Goal: Information Seeking & Learning: Learn about a topic

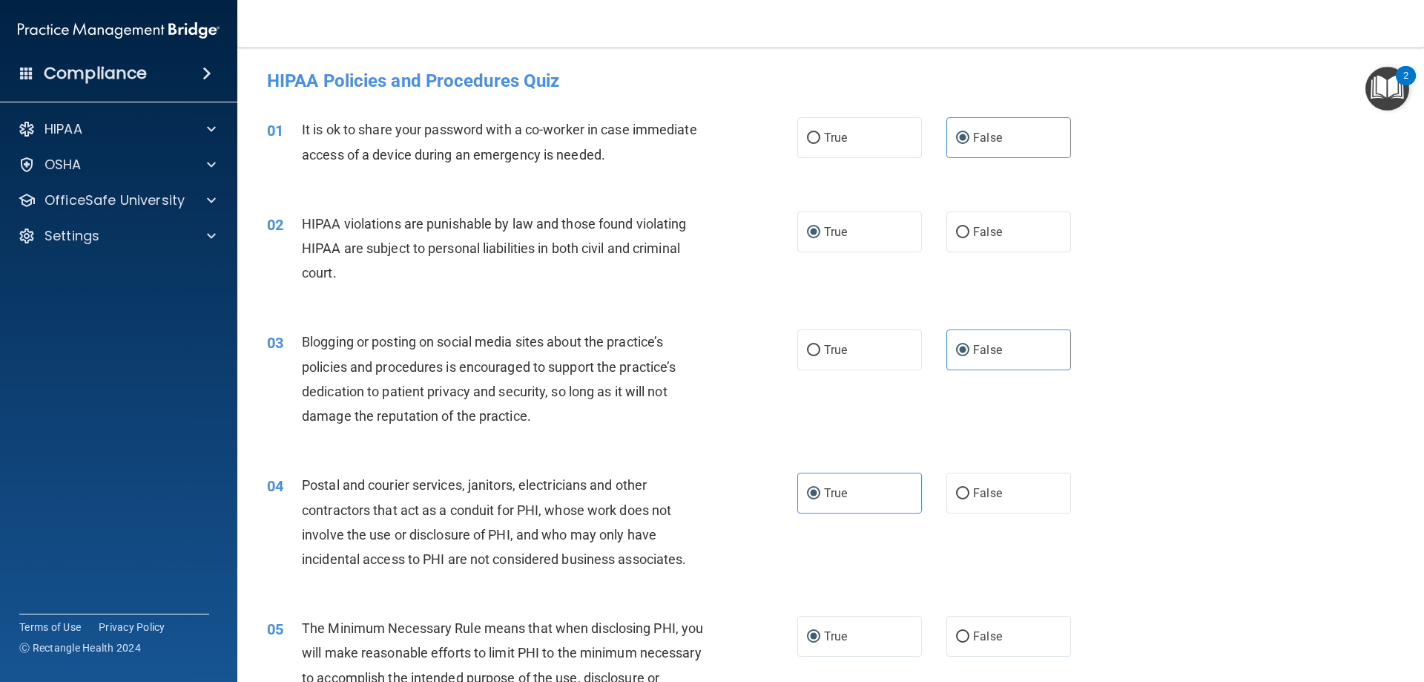
scroll to position [1335, 0]
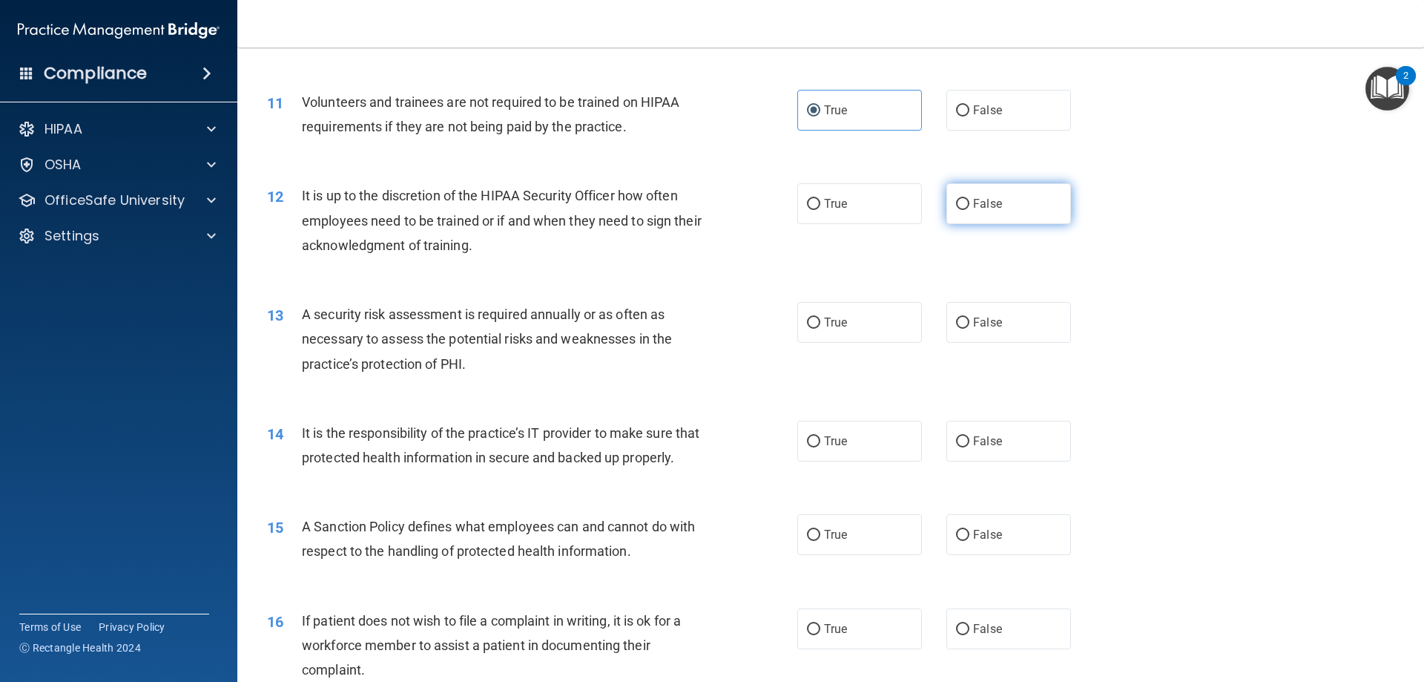
click at [1014, 218] on label "False" at bounding box center [1009, 203] width 125 height 41
click at [970, 210] on input "False" at bounding box center [962, 204] width 13 height 11
radio input "true"
click at [857, 321] on label "True" at bounding box center [860, 322] width 125 height 41
click at [821, 321] on input "True" at bounding box center [813, 323] width 13 height 11
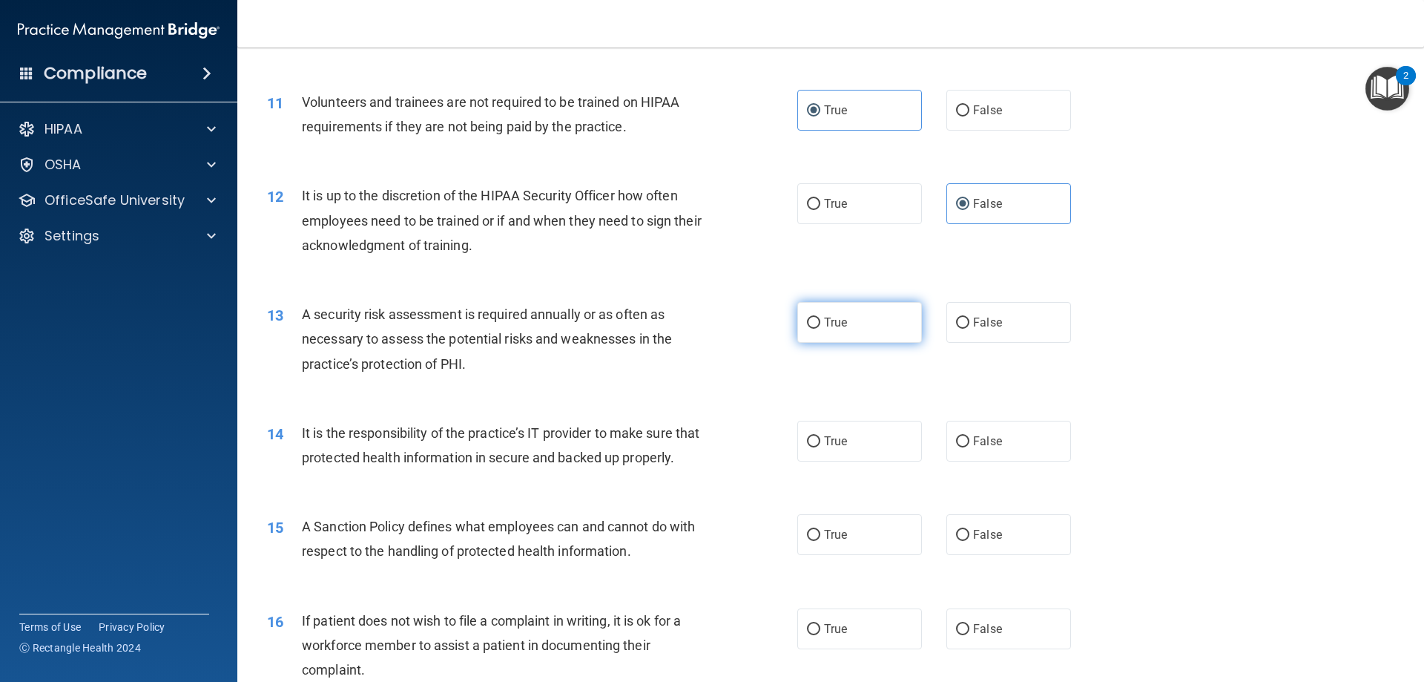
radio input "true"
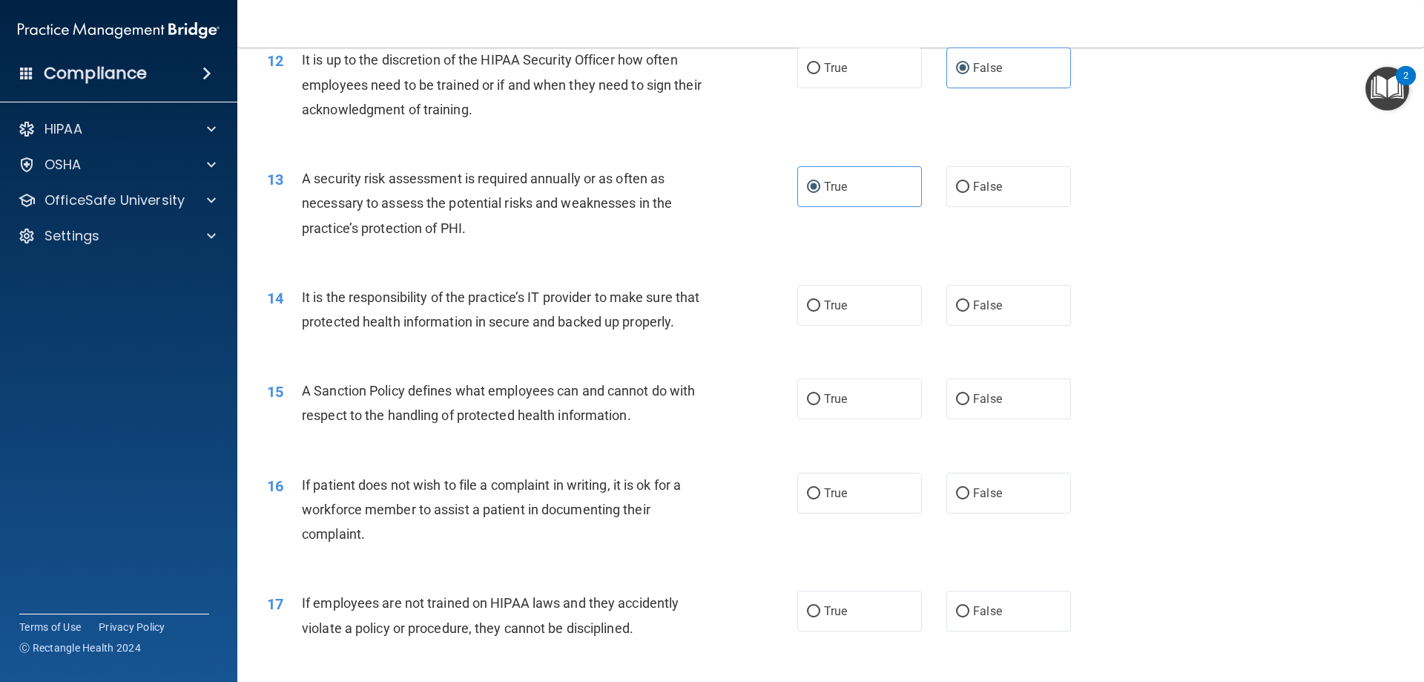
scroll to position [1484, 0]
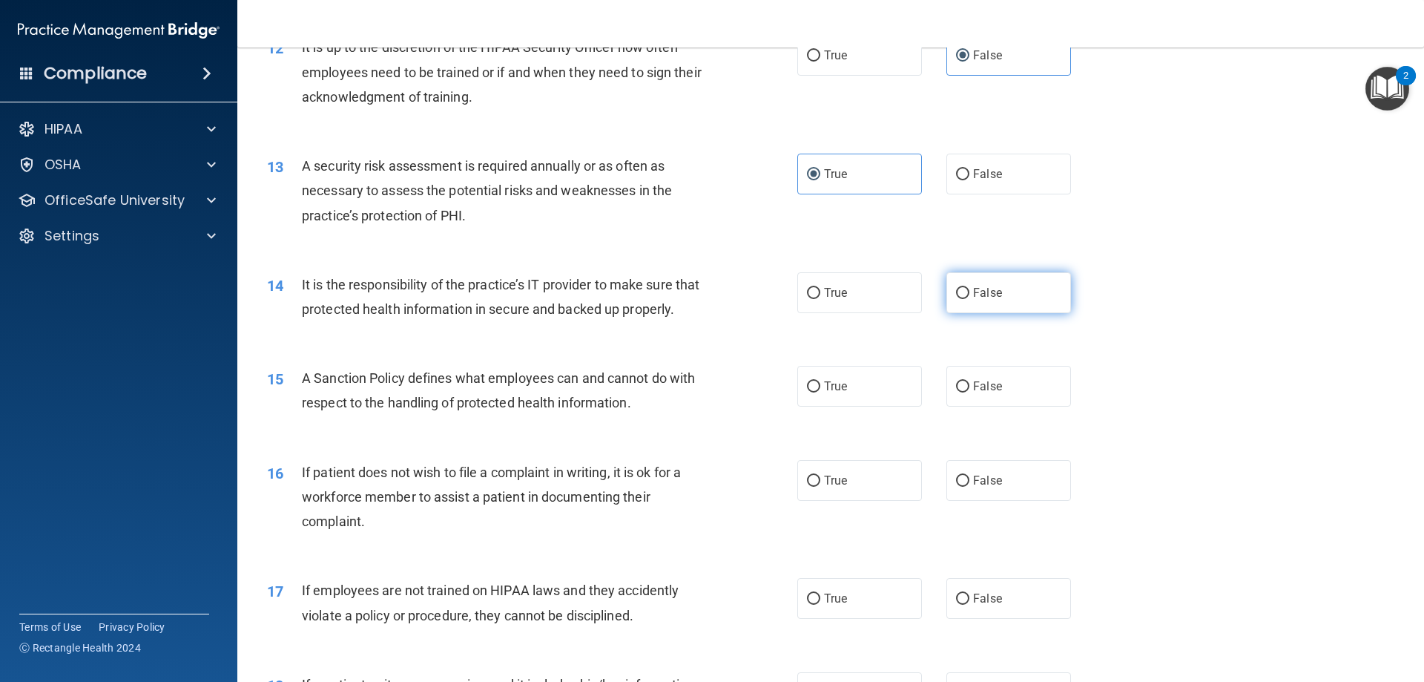
click at [973, 287] on span "False" at bounding box center [987, 293] width 29 height 14
click at [970, 288] on input "False" at bounding box center [962, 293] width 13 height 11
radio input "true"
click at [664, 347] on div "14 It is the responsibility of the practice’s IT provider to make sure that pro…" at bounding box center [831, 300] width 1150 height 93
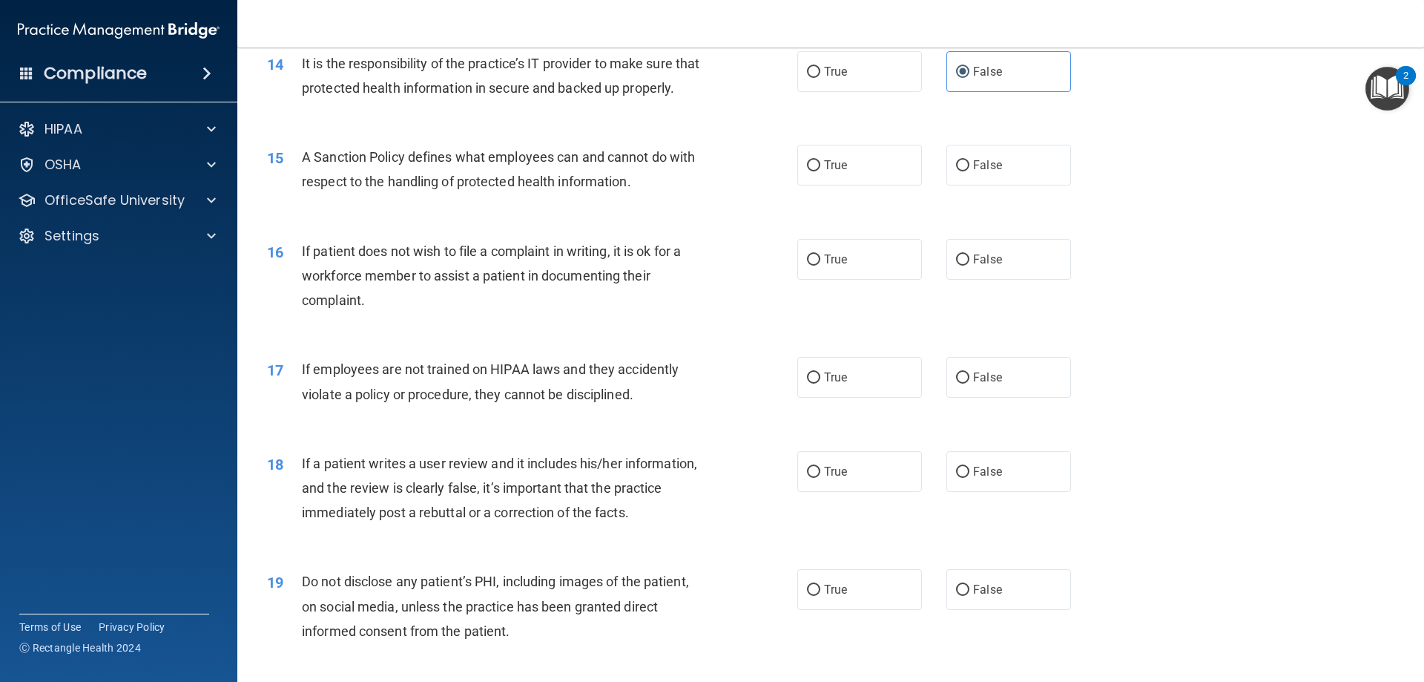
scroll to position [1706, 0]
click at [981, 171] on span "False" at bounding box center [987, 164] width 29 height 14
click at [970, 170] on input "False" at bounding box center [962, 164] width 13 height 11
radio input "true"
click at [807, 264] on input "True" at bounding box center [813, 258] width 13 height 11
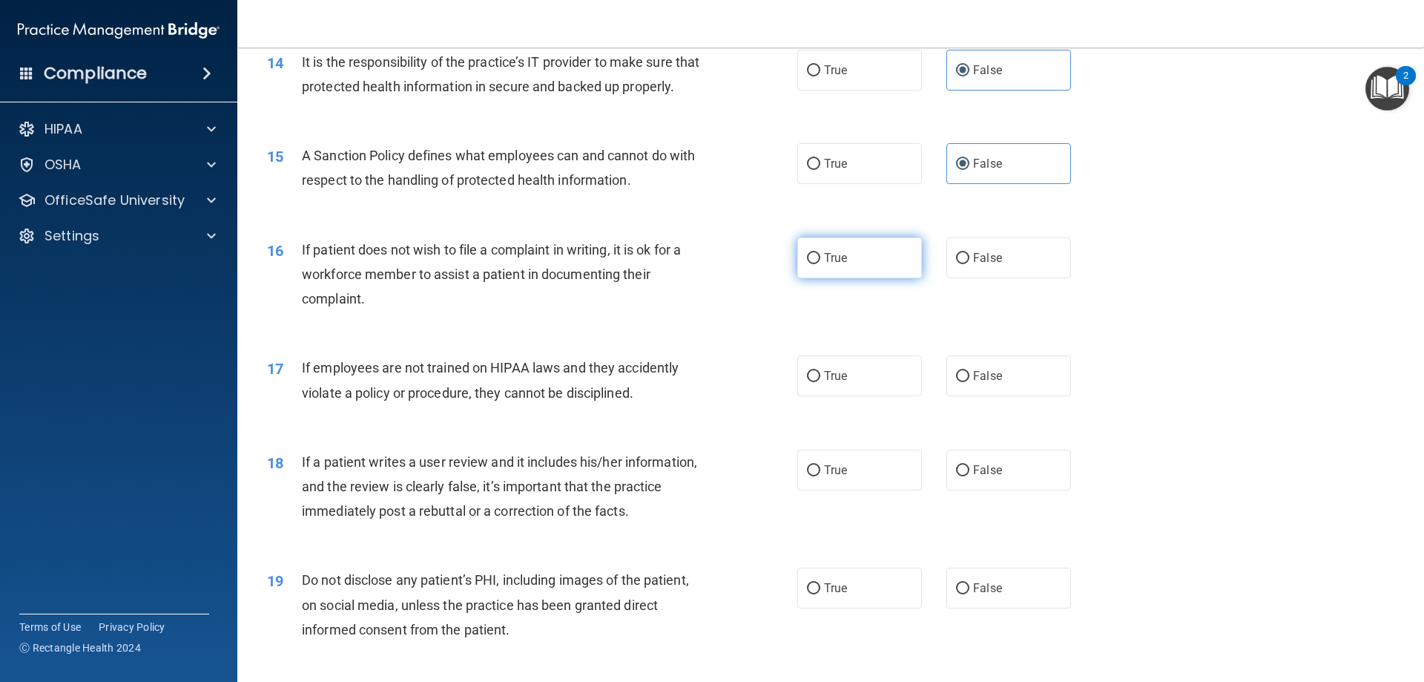
radio input "true"
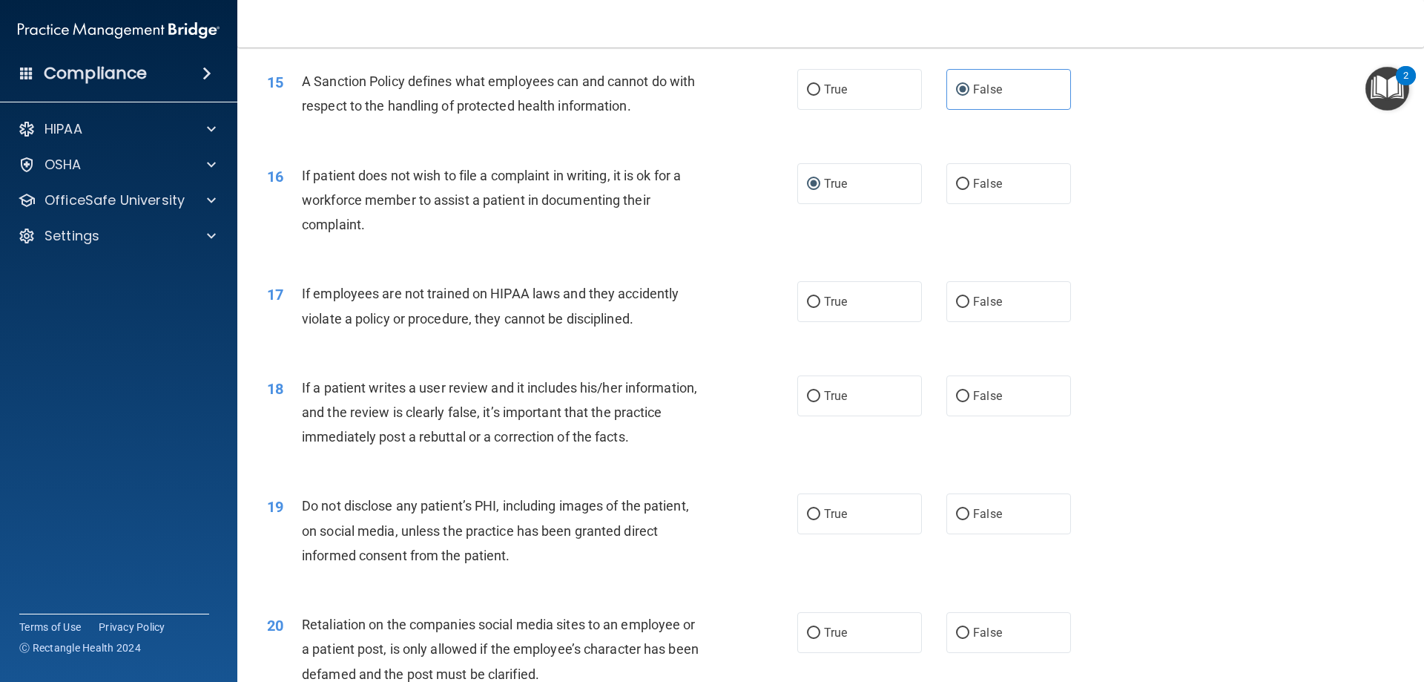
scroll to position [1855, 0]
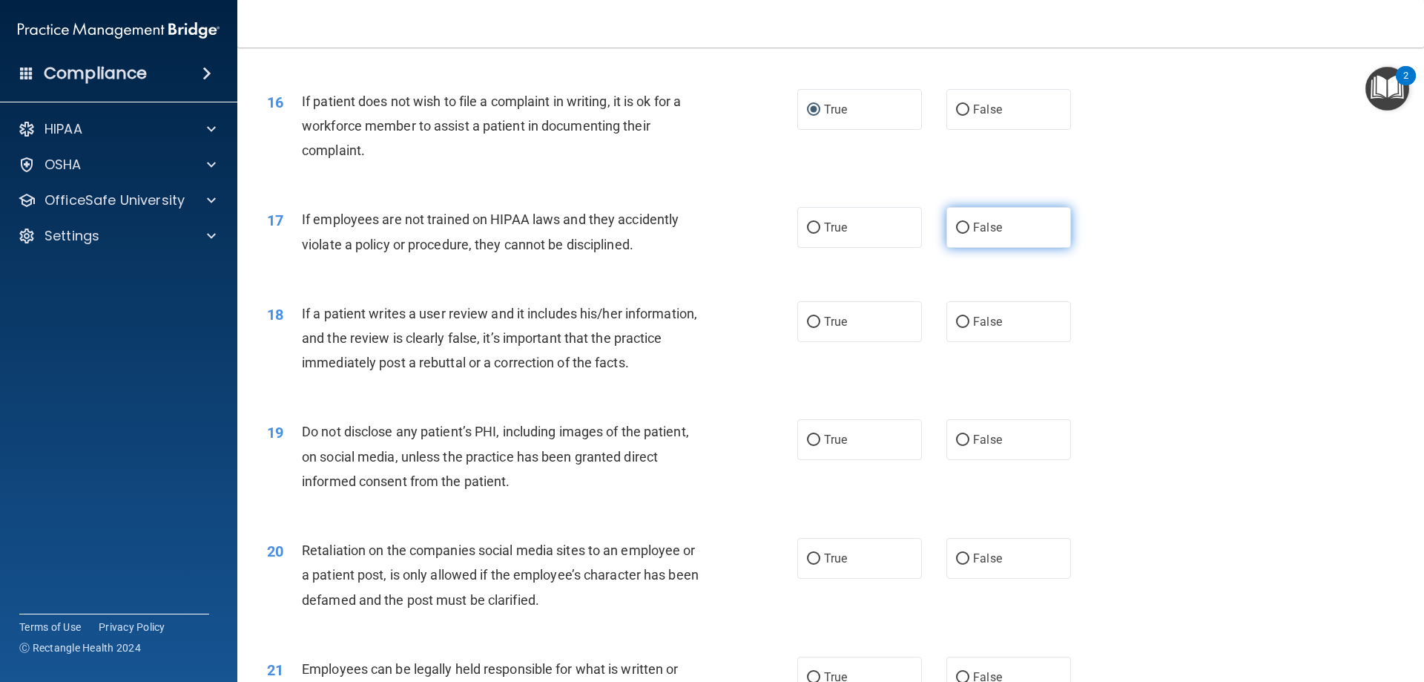
click at [985, 234] on span "False" at bounding box center [987, 227] width 29 height 14
click at [970, 234] on input "False" at bounding box center [962, 228] width 13 height 11
radio input "true"
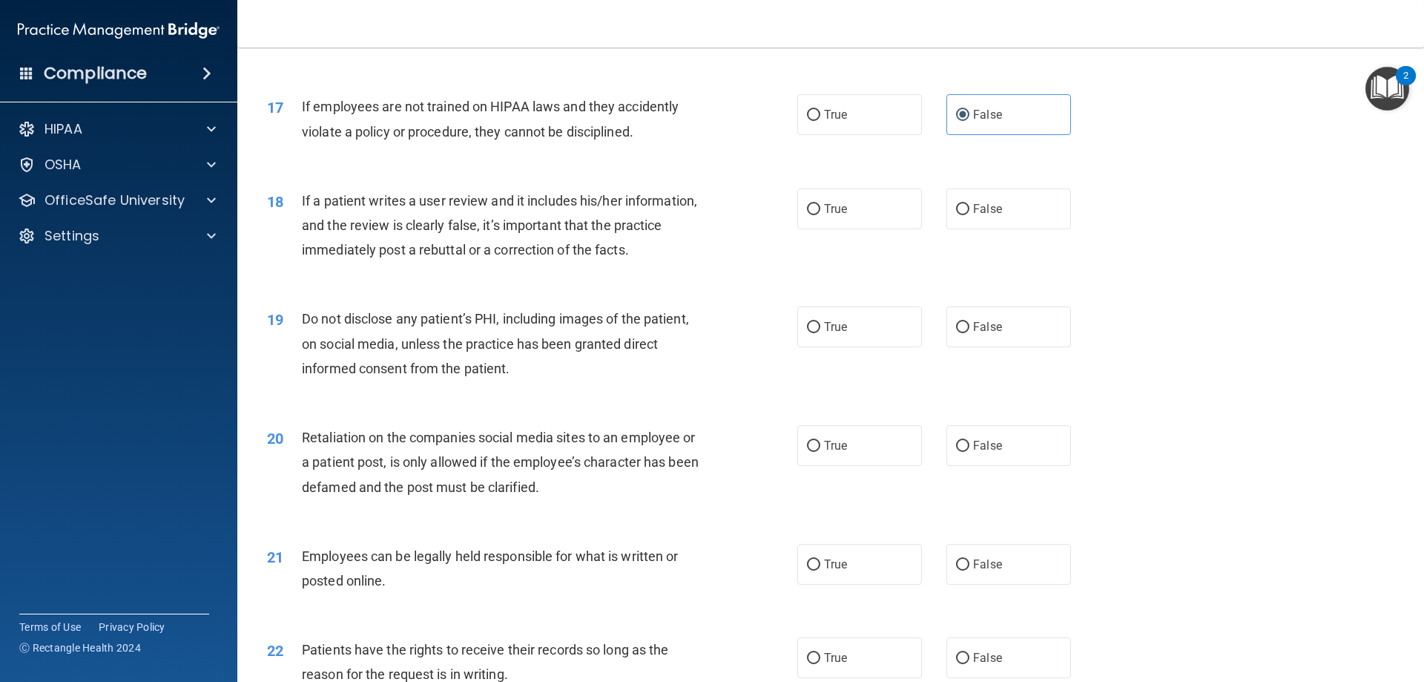
scroll to position [2003, 0]
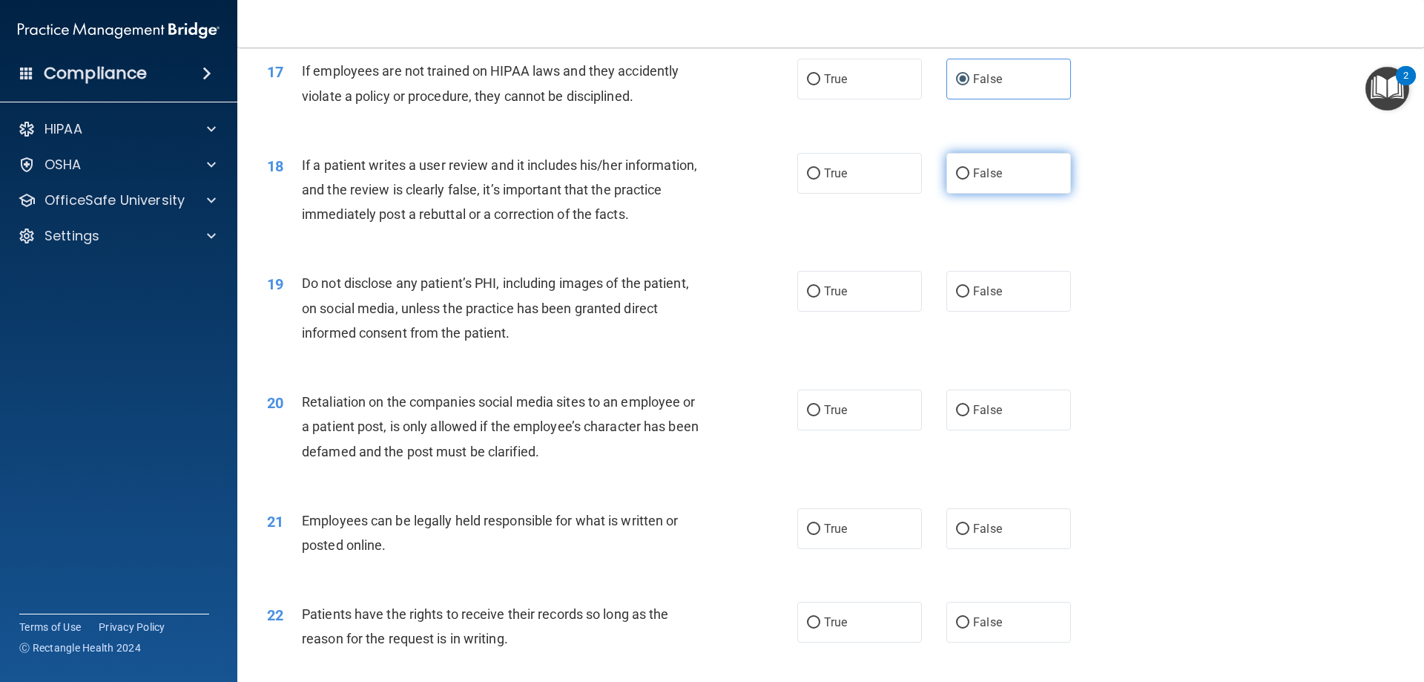
click at [973, 180] on span "False" at bounding box center [987, 173] width 29 height 14
click at [970, 180] on input "False" at bounding box center [962, 173] width 13 height 11
radio input "true"
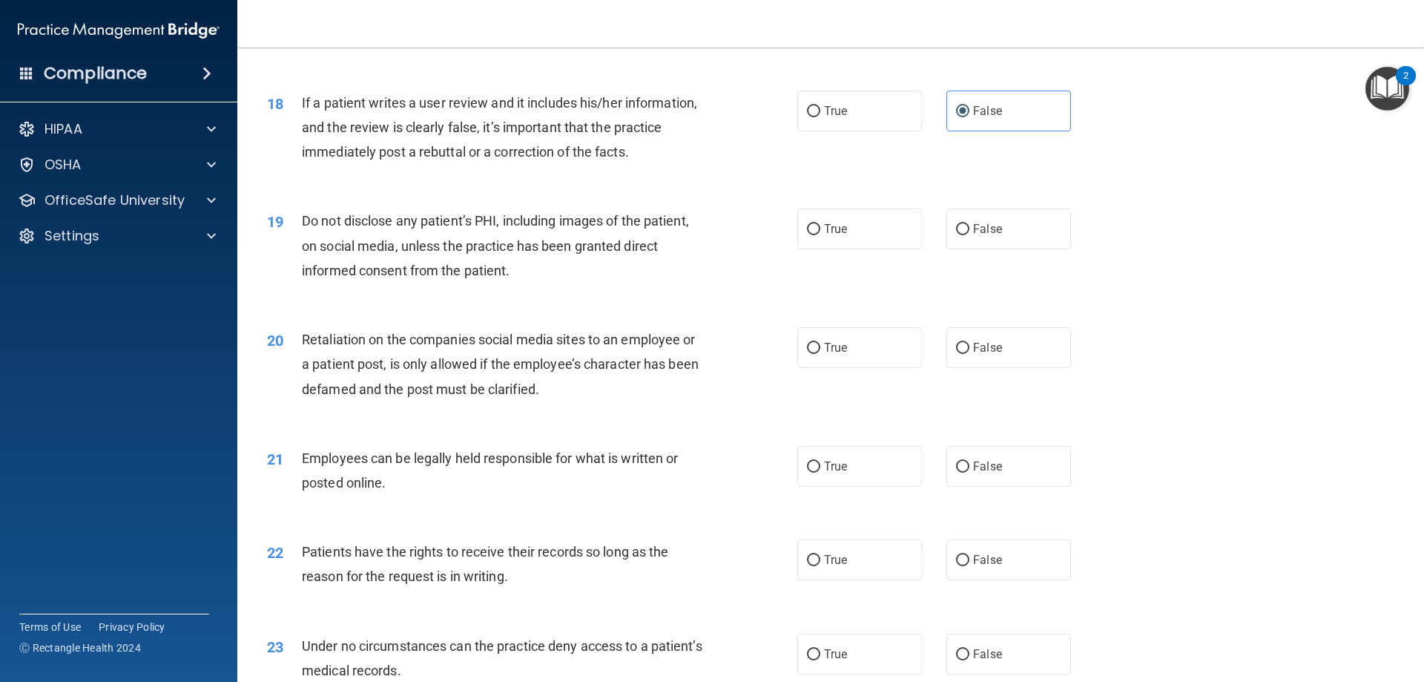
scroll to position [2151, 0]
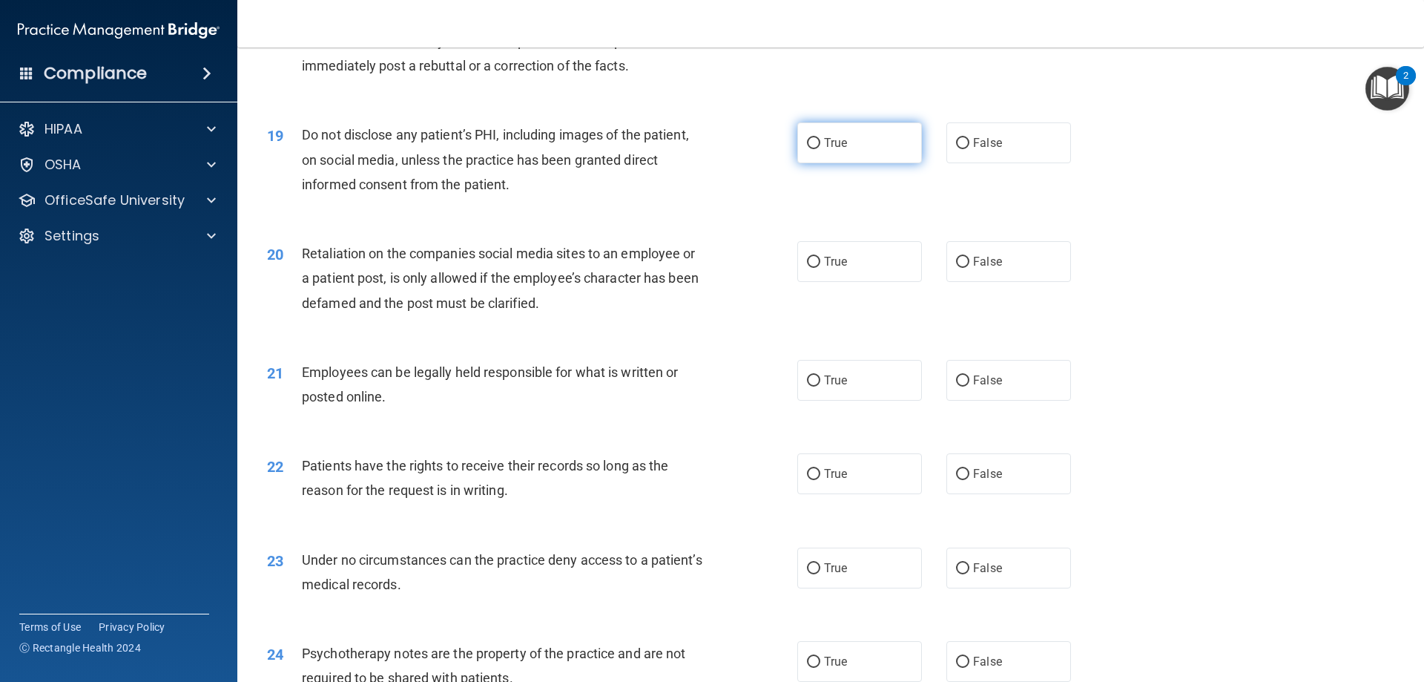
click at [851, 163] on label "True" at bounding box center [860, 142] width 125 height 41
click at [821, 149] on input "True" at bounding box center [813, 143] width 13 height 11
radio input "true"
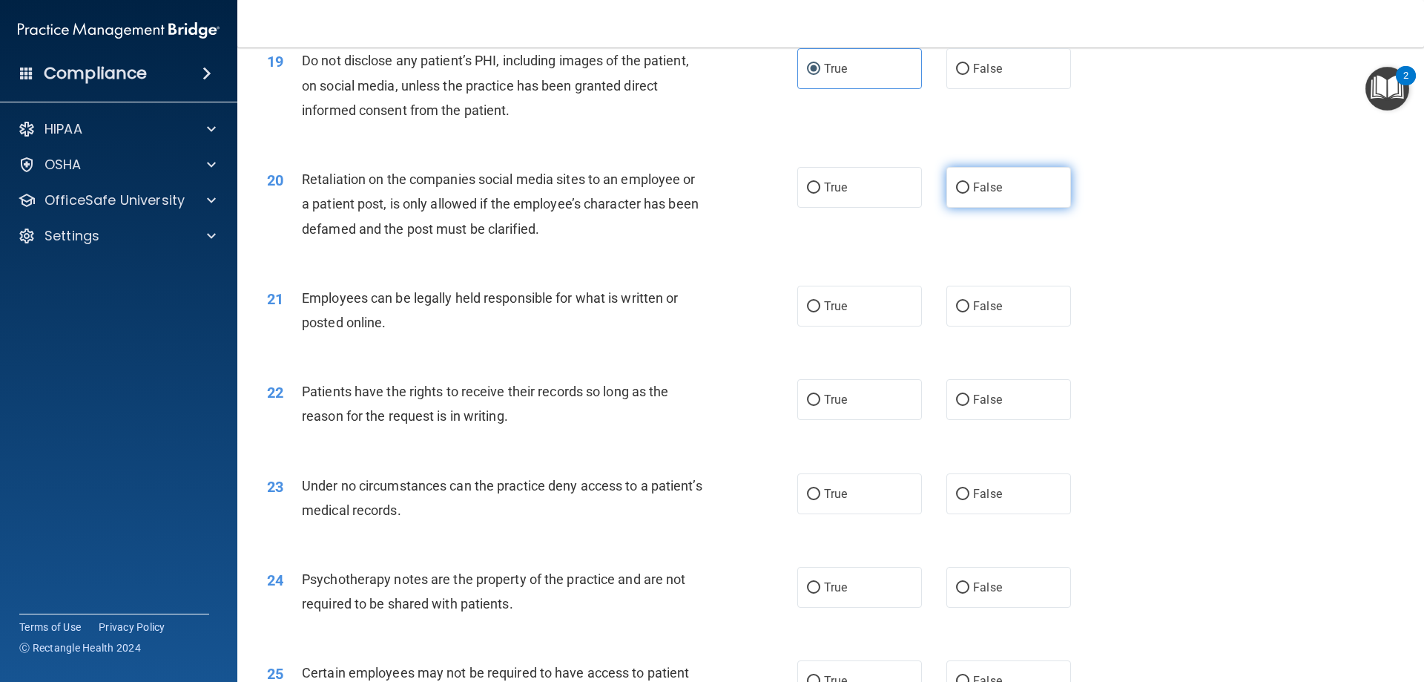
click at [973, 194] on span "False" at bounding box center [987, 187] width 29 height 14
click at [970, 194] on input "False" at bounding box center [962, 187] width 13 height 11
radio input "true"
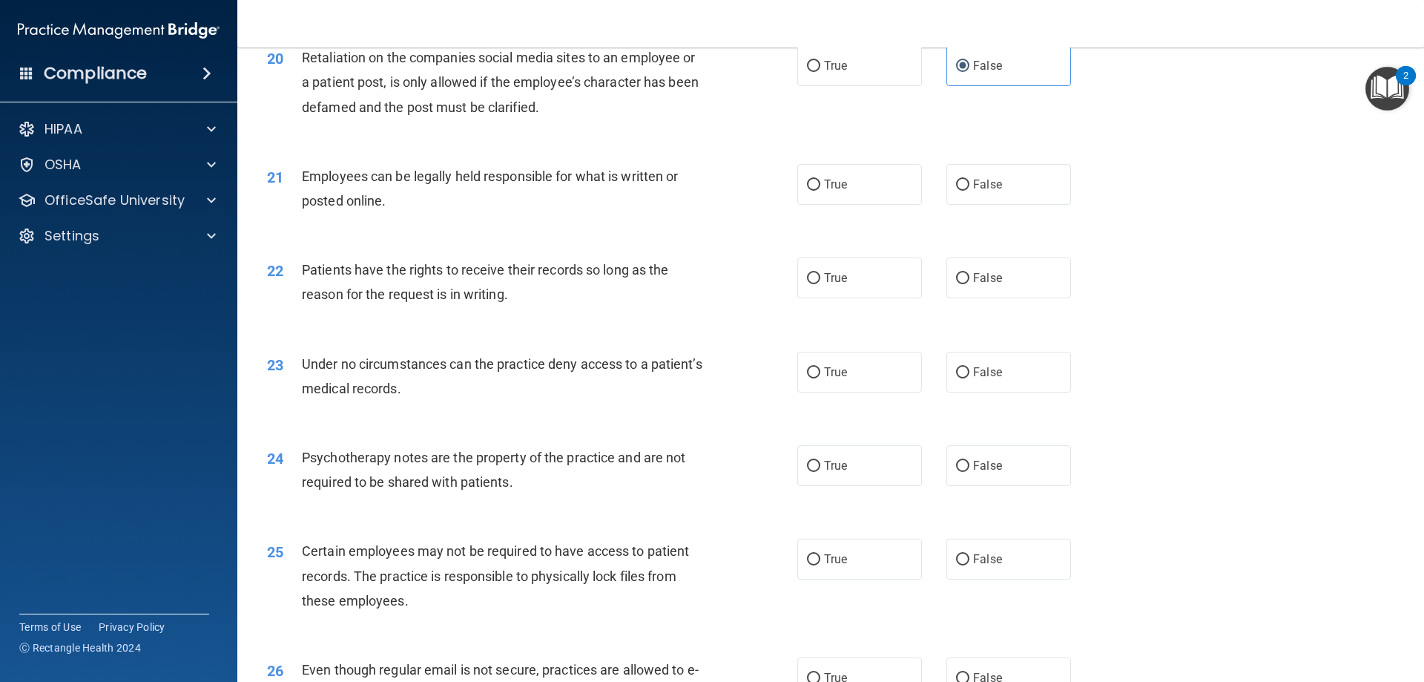
scroll to position [2374, 0]
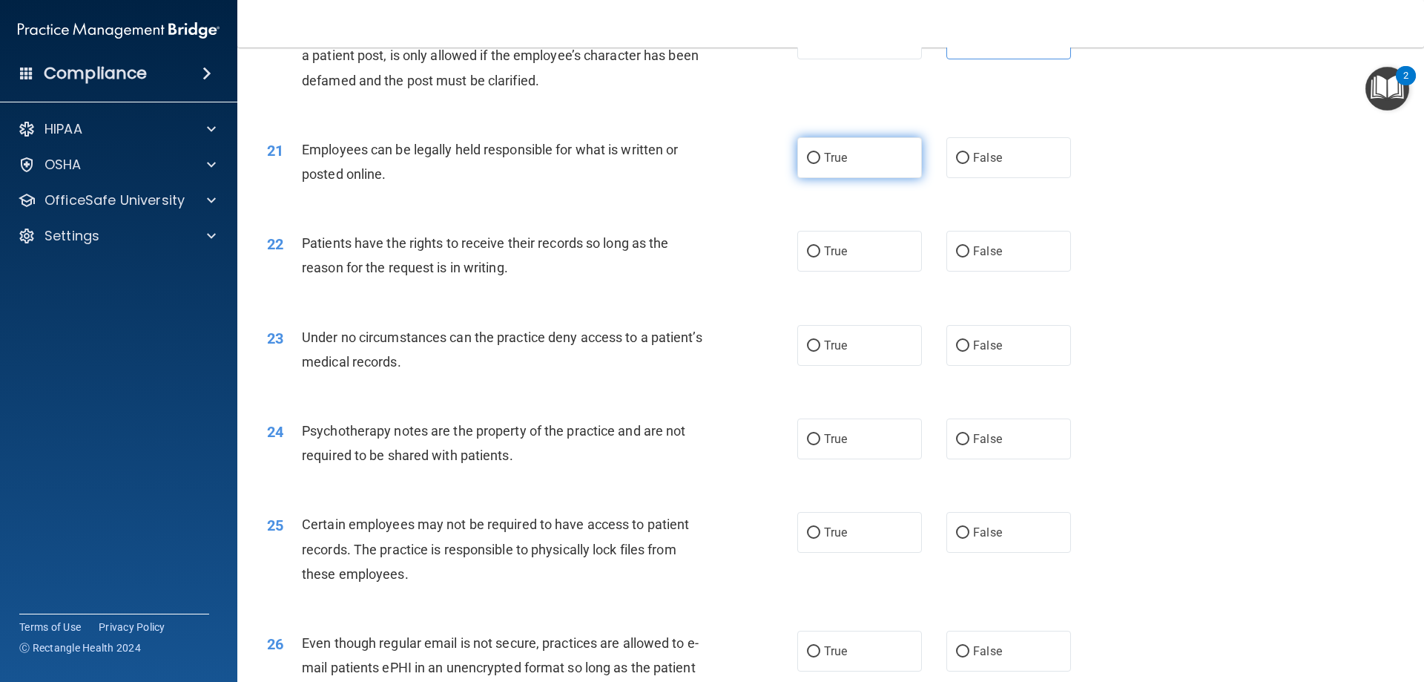
click at [818, 174] on label "True" at bounding box center [860, 157] width 125 height 41
click at [818, 164] on input "True" at bounding box center [813, 158] width 13 height 11
radio input "true"
click at [974, 272] on label "False" at bounding box center [1009, 251] width 125 height 41
click at [970, 257] on input "False" at bounding box center [962, 251] width 13 height 11
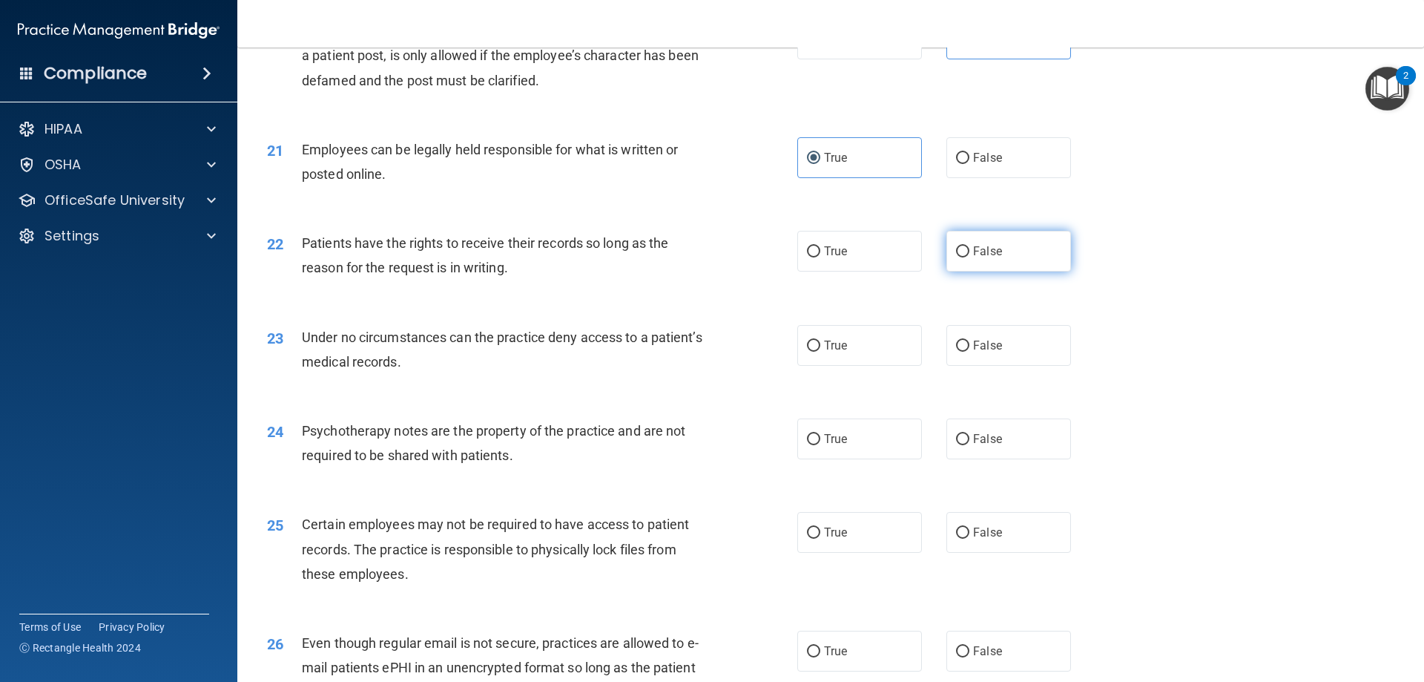
radio input "true"
click at [958, 352] on input "False" at bounding box center [962, 346] width 13 height 11
radio input "true"
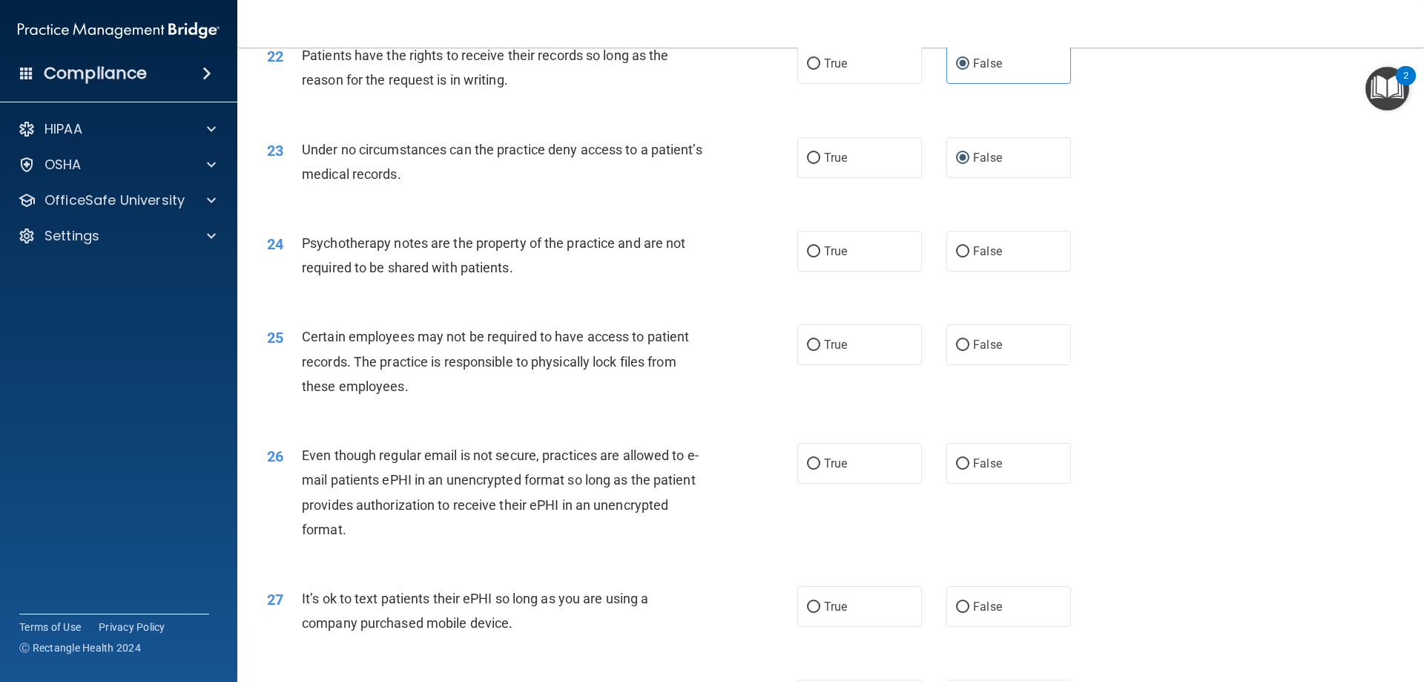
scroll to position [2597, 0]
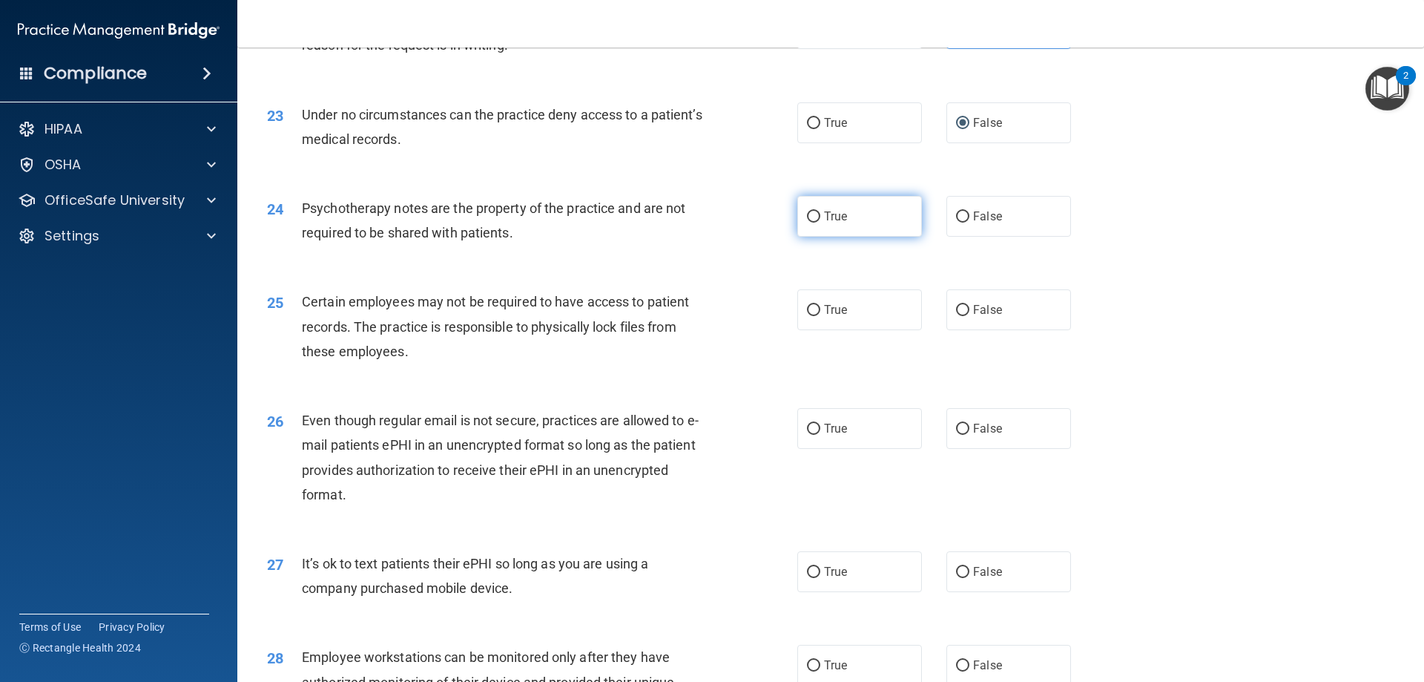
click at [893, 237] on label "True" at bounding box center [860, 216] width 125 height 41
click at [821, 223] on input "True" at bounding box center [813, 216] width 13 height 11
radio input "true"
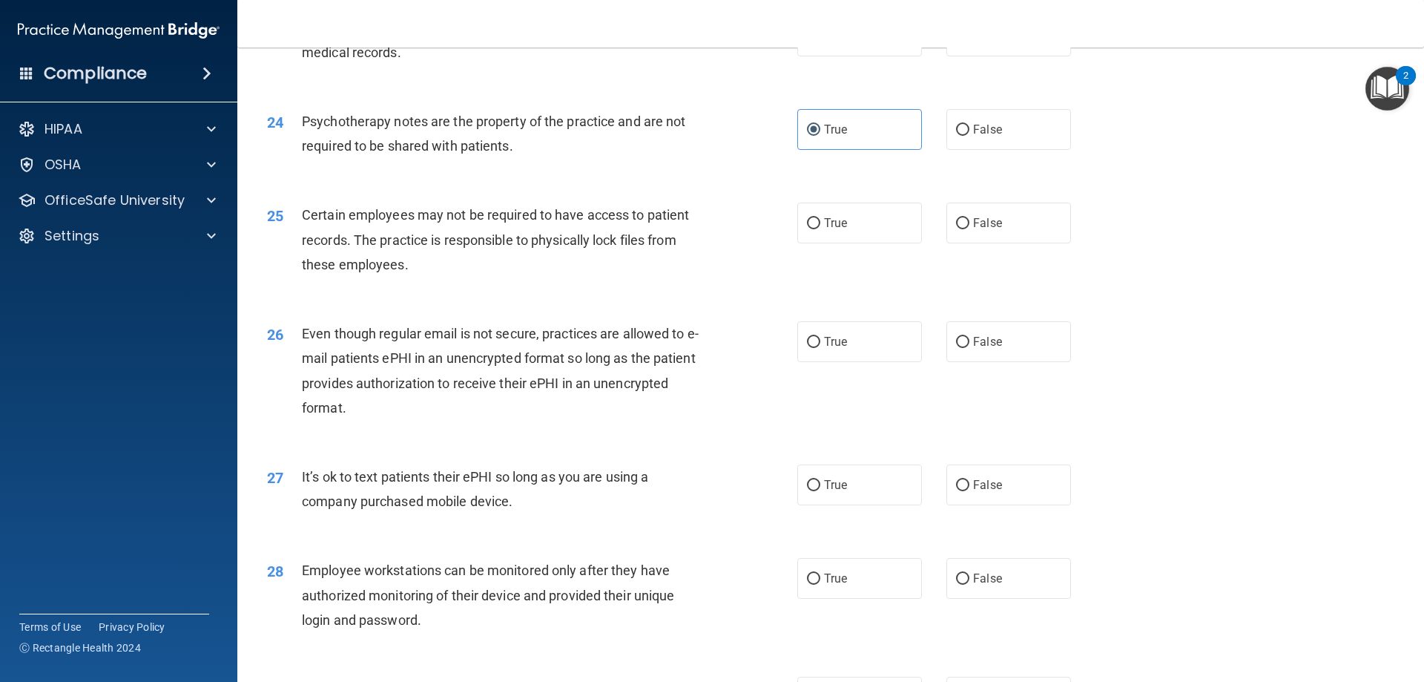
scroll to position [2745, 0]
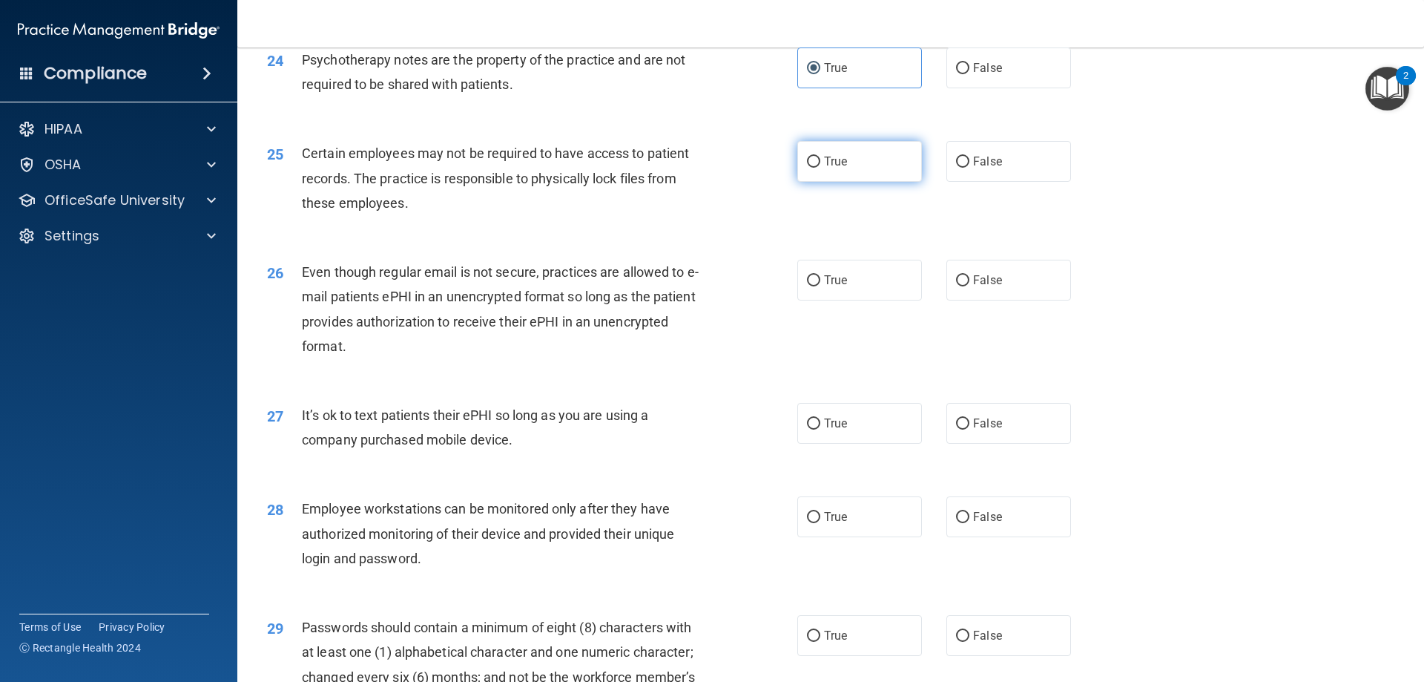
click at [870, 182] on label "True" at bounding box center [860, 161] width 125 height 41
click at [821, 168] on input "True" at bounding box center [813, 162] width 13 height 11
radio input "true"
click at [852, 296] on label "True" at bounding box center [860, 280] width 125 height 41
click at [821, 286] on input "True" at bounding box center [813, 280] width 13 height 11
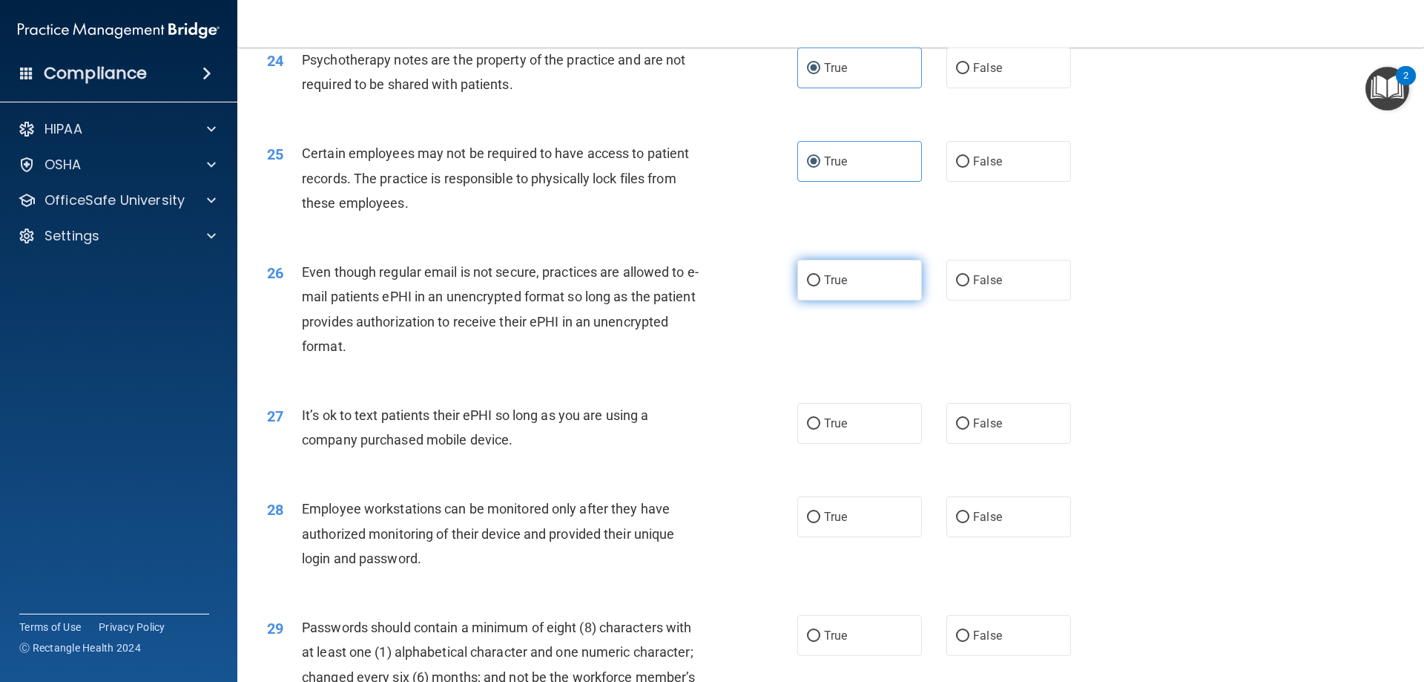
radio input "true"
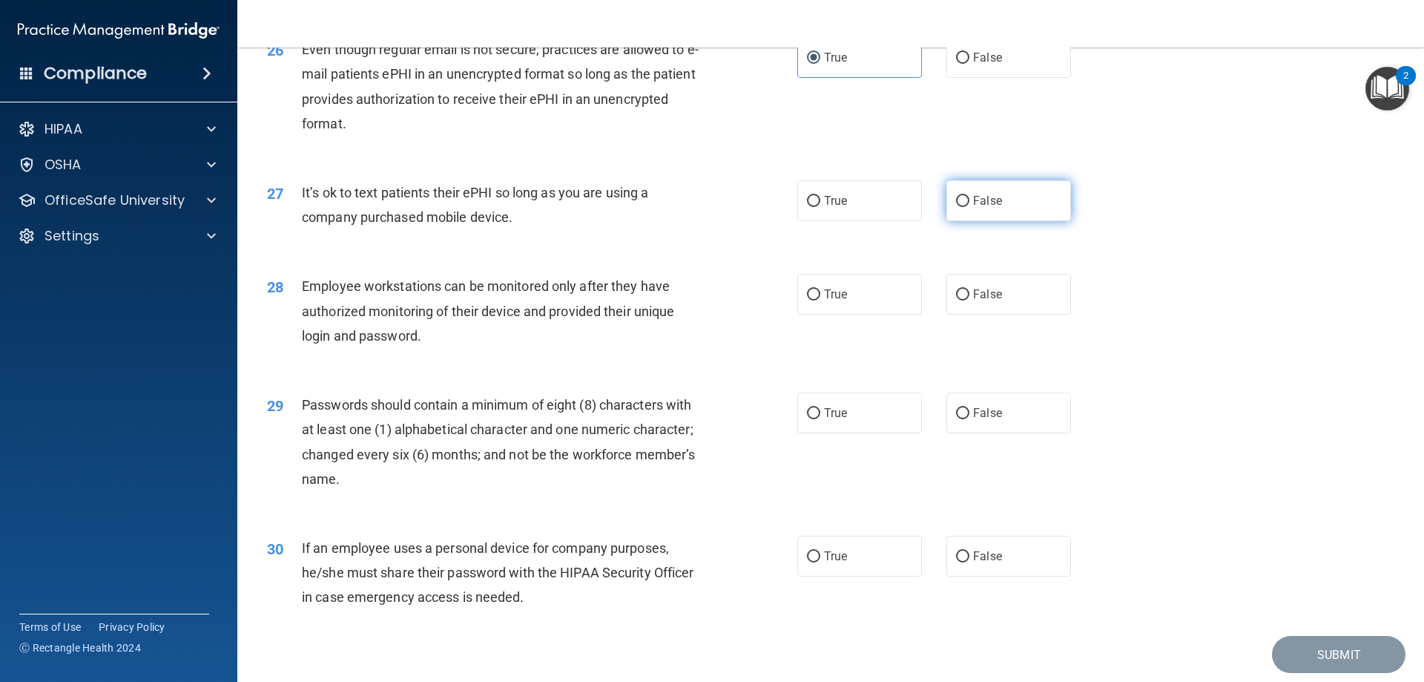
click at [987, 221] on label "False" at bounding box center [1009, 200] width 125 height 41
click at [970, 207] on input "False" at bounding box center [962, 201] width 13 height 11
radio input "true"
click at [984, 315] on label "False" at bounding box center [1009, 294] width 125 height 41
click at [970, 300] on input "False" at bounding box center [962, 294] width 13 height 11
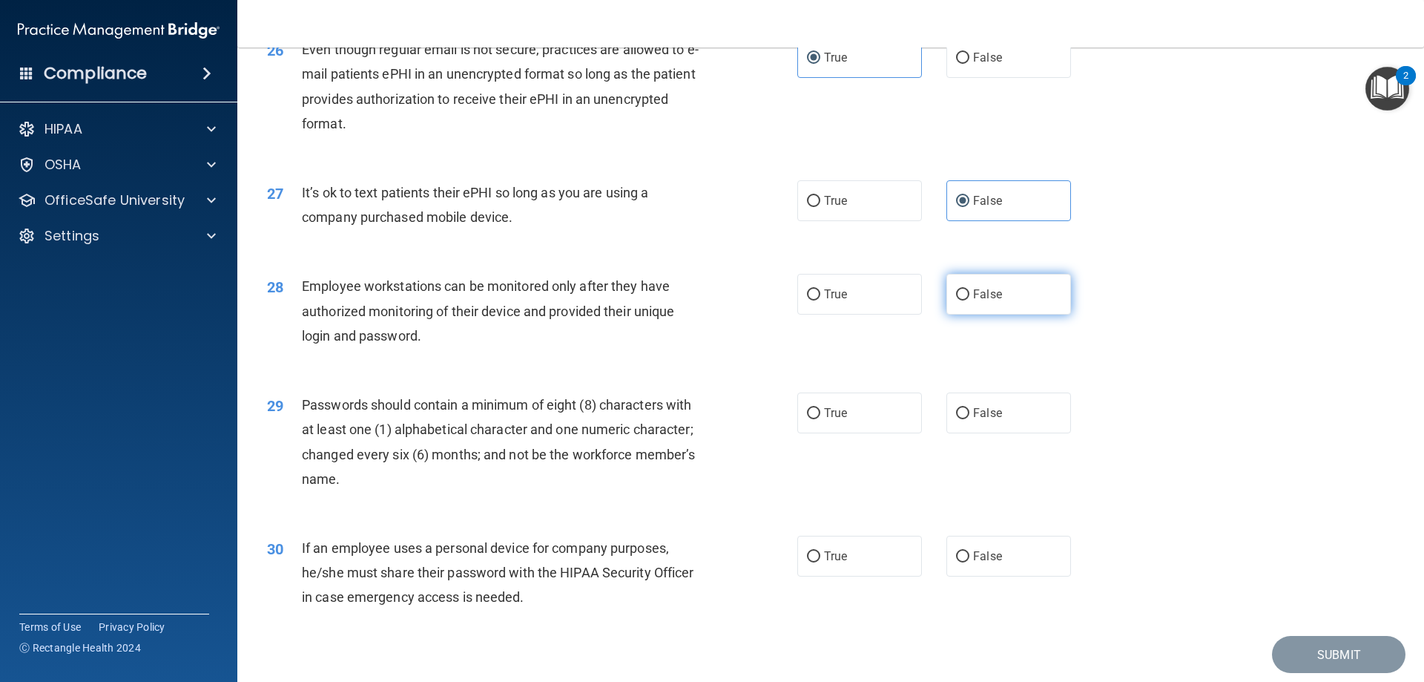
radio input "true"
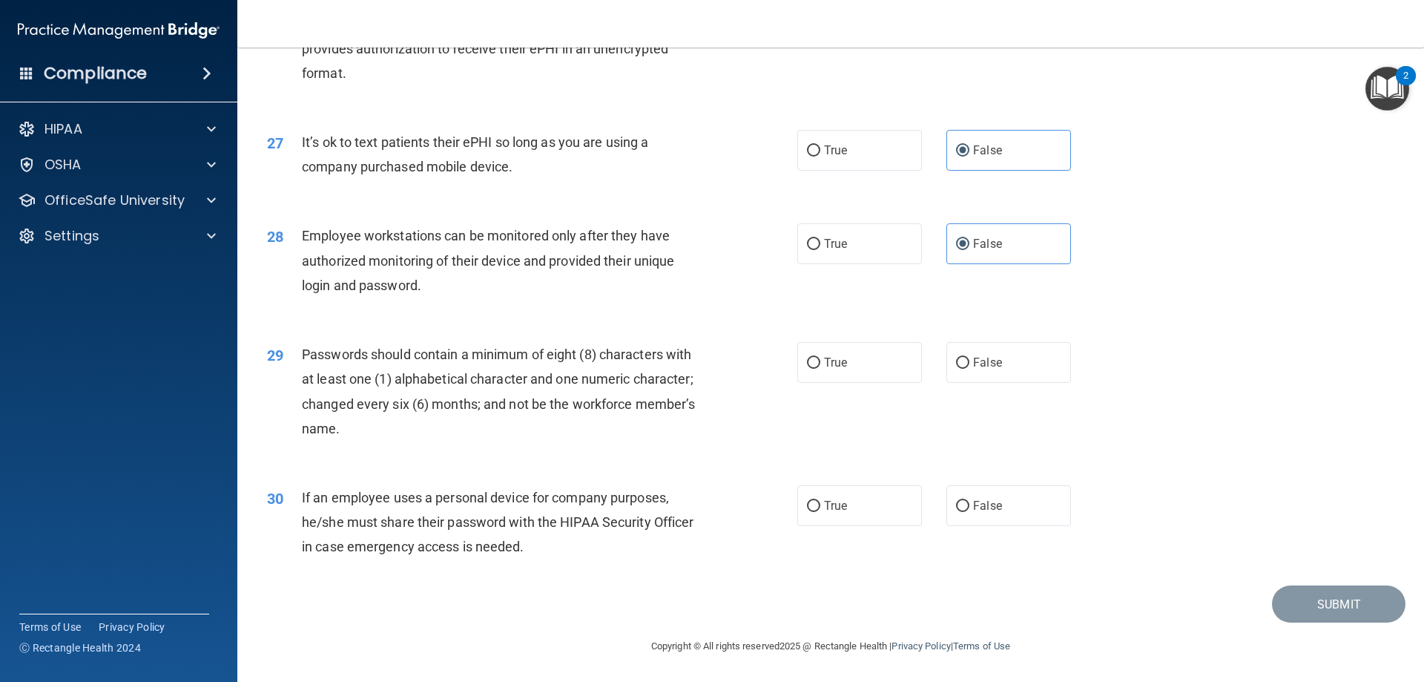
scroll to position [3042, 0]
click at [816, 358] on label "True" at bounding box center [860, 362] width 125 height 41
click at [816, 358] on input "True" at bounding box center [813, 363] width 13 height 11
radio input "true"
click at [1015, 508] on label "False" at bounding box center [1009, 505] width 125 height 41
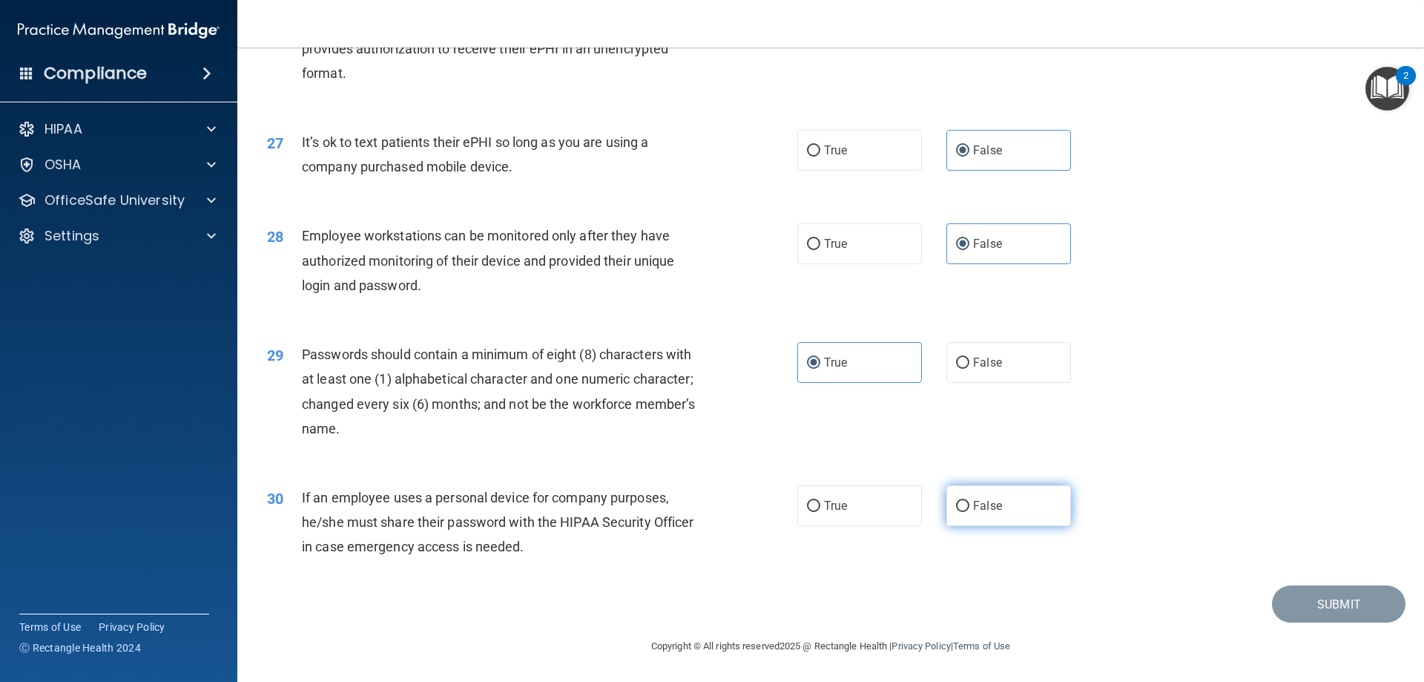
click at [970, 508] on input "False" at bounding box center [962, 506] width 13 height 11
radio input "true"
click at [1312, 608] on button "Submit" at bounding box center [1339, 604] width 134 height 38
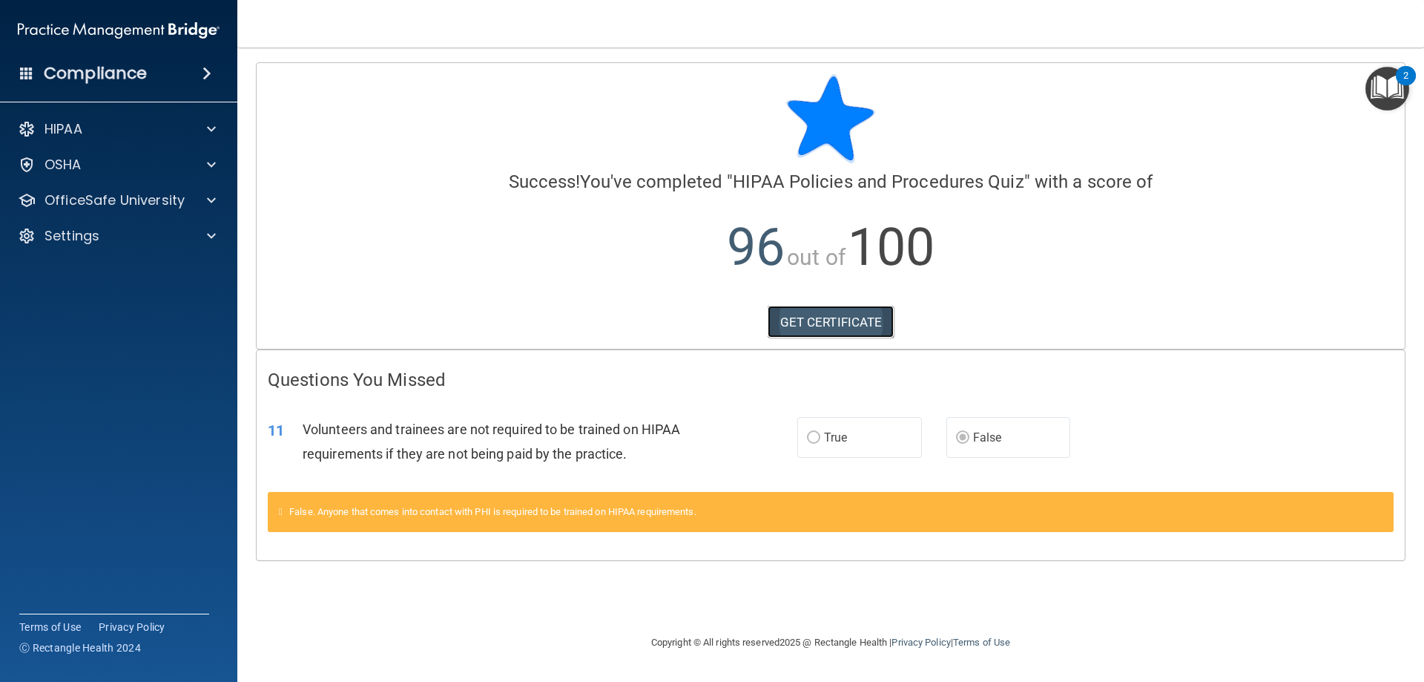
click at [834, 323] on link "GET CERTIFICATE" at bounding box center [831, 322] width 127 height 33
click at [101, 200] on p "OfficeSafe University" at bounding box center [115, 200] width 140 height 18
click at [124, 225] on link "HIPAA Training" at bounding box center [102, 236] width 234 height 30
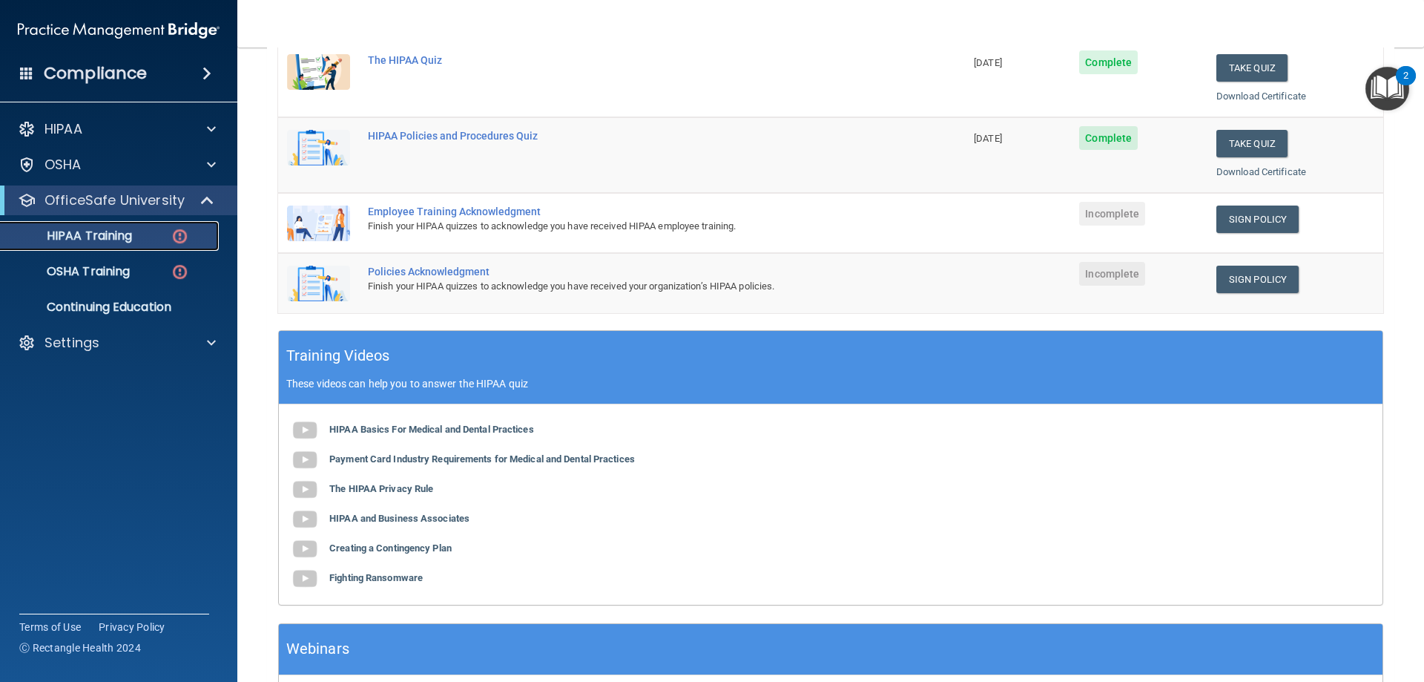
scroll to position [297, 0]
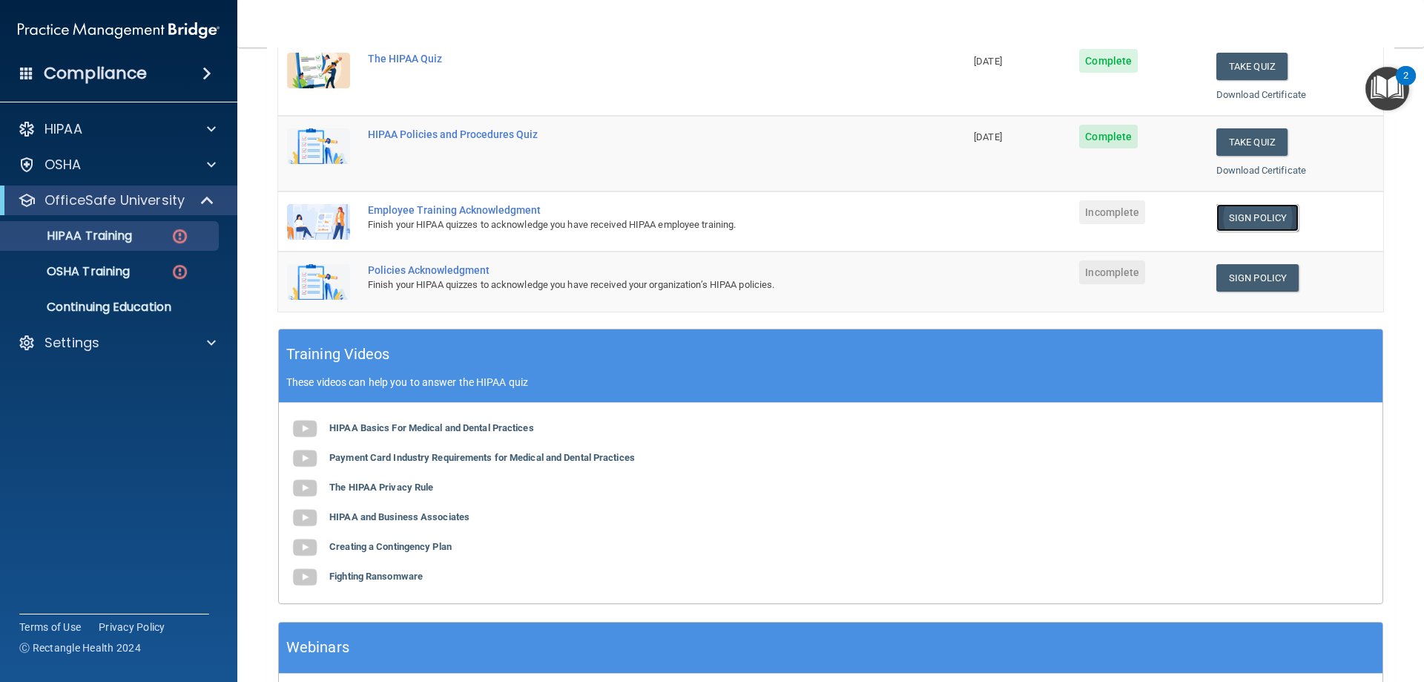
click at [1235, 218] on link "Sign Policy" at bounding box center [1258, 217] width 82 height 27
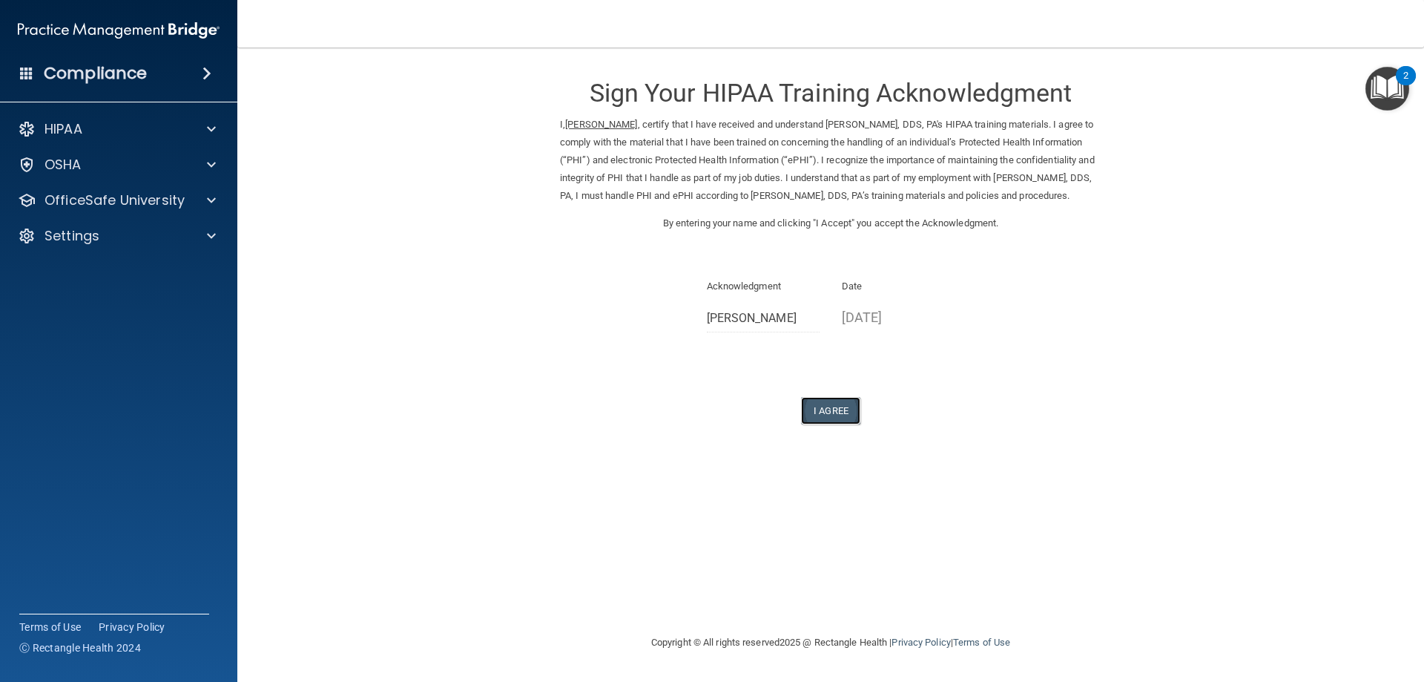
click at [839, 421] on button "I Agree" at bounding box center [830, 410] width 59 height 27
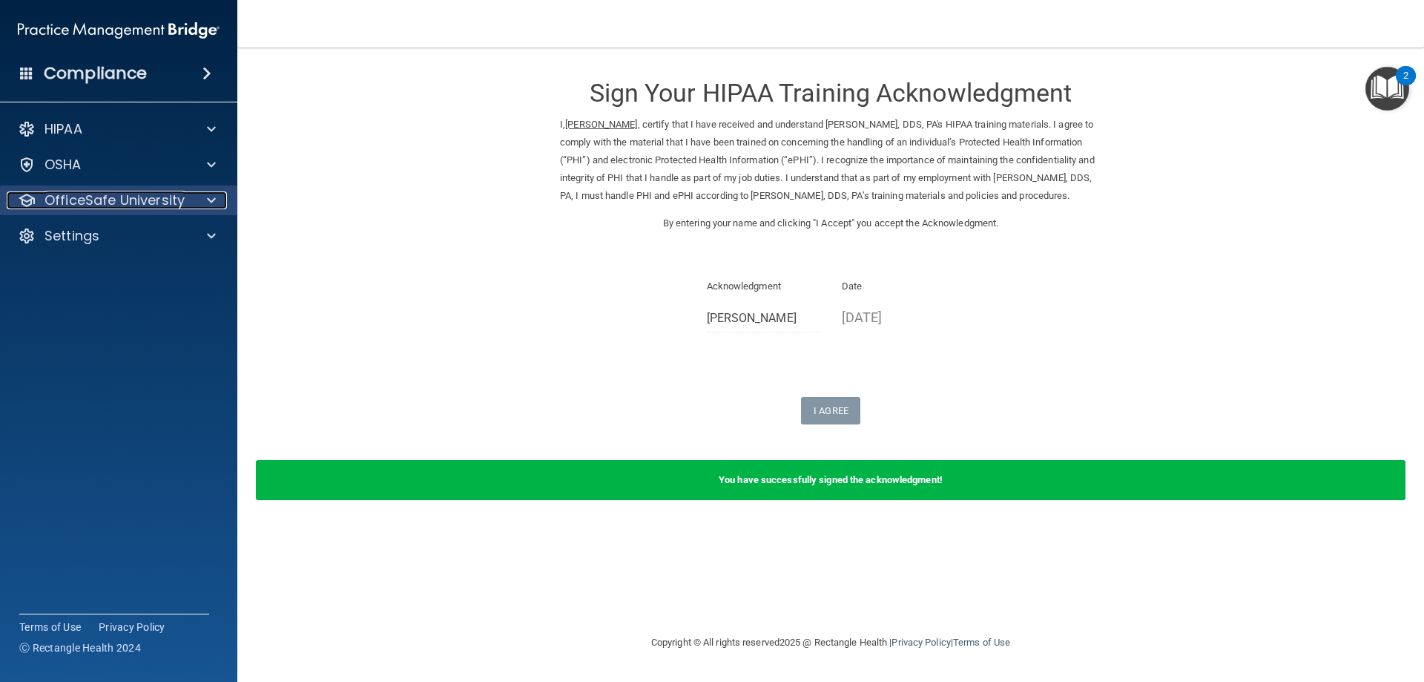
click at [96, 203] on p "OfficeSafe University" at bounding box center [115, 200] width 140 height 18
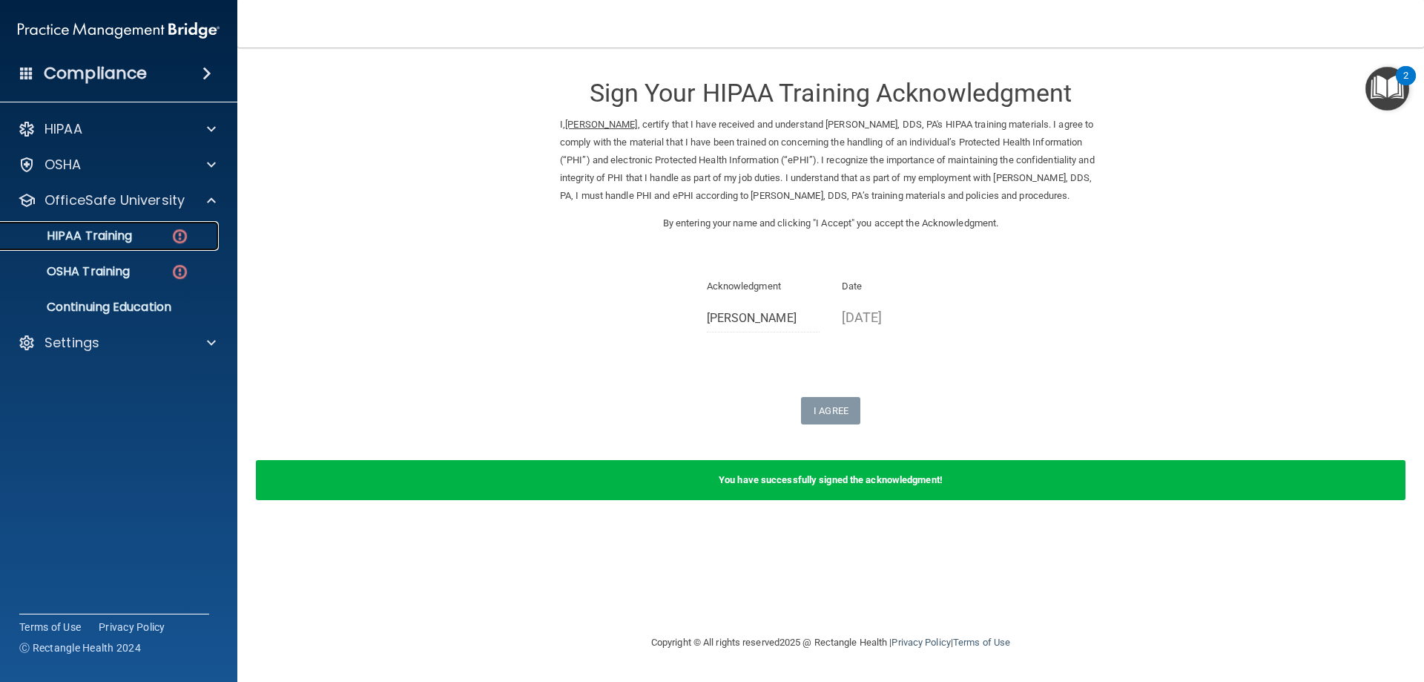
click at [162, 246] on link "HIPAA Training" at bounding box center [102, 236] width 234 height 30
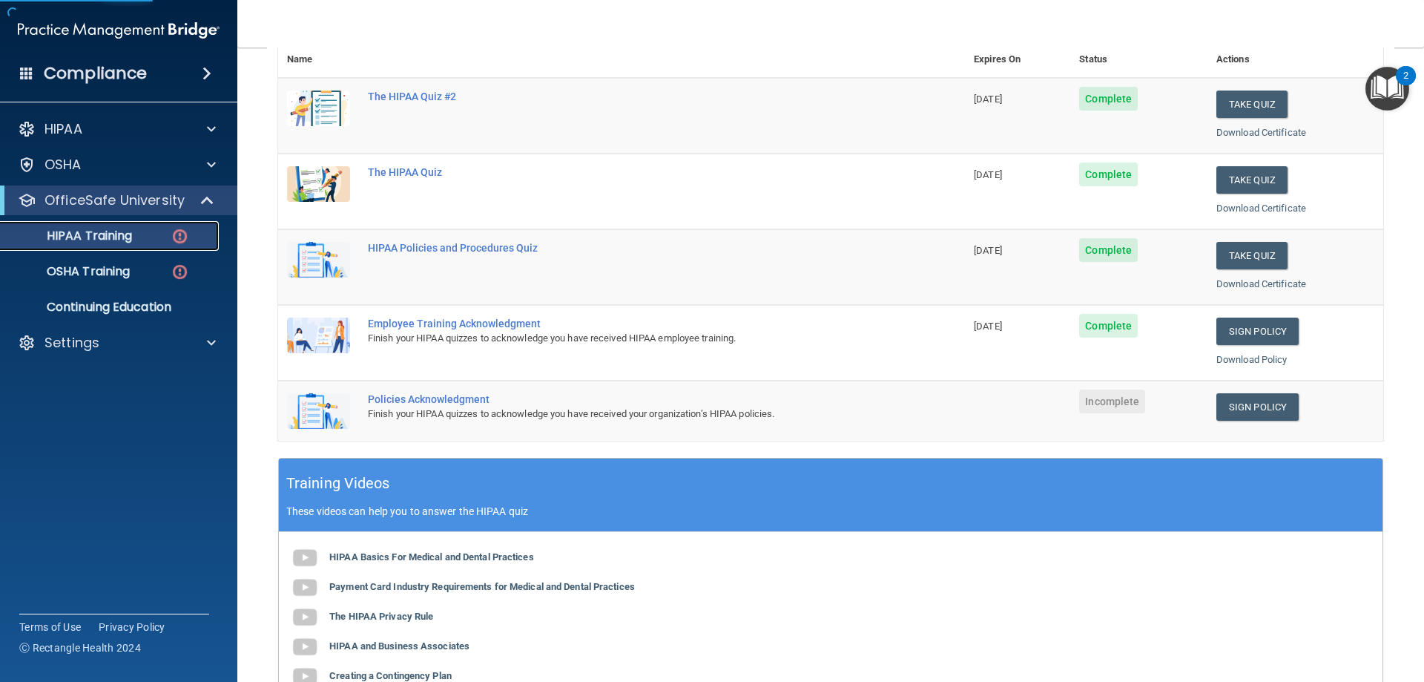
scroll to position [223, 0]
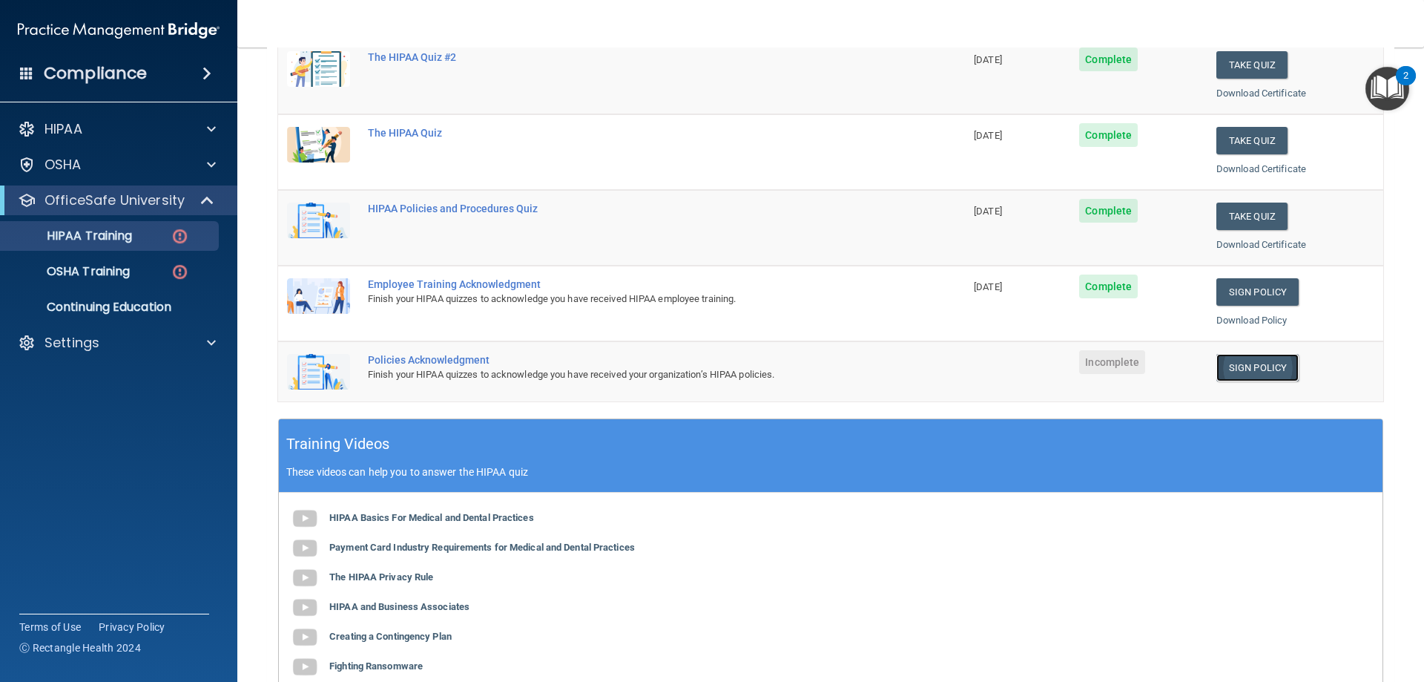
click at [1246, 366] on link "Sign Policy" at bounding box center [1258, 367] width 82 height 27
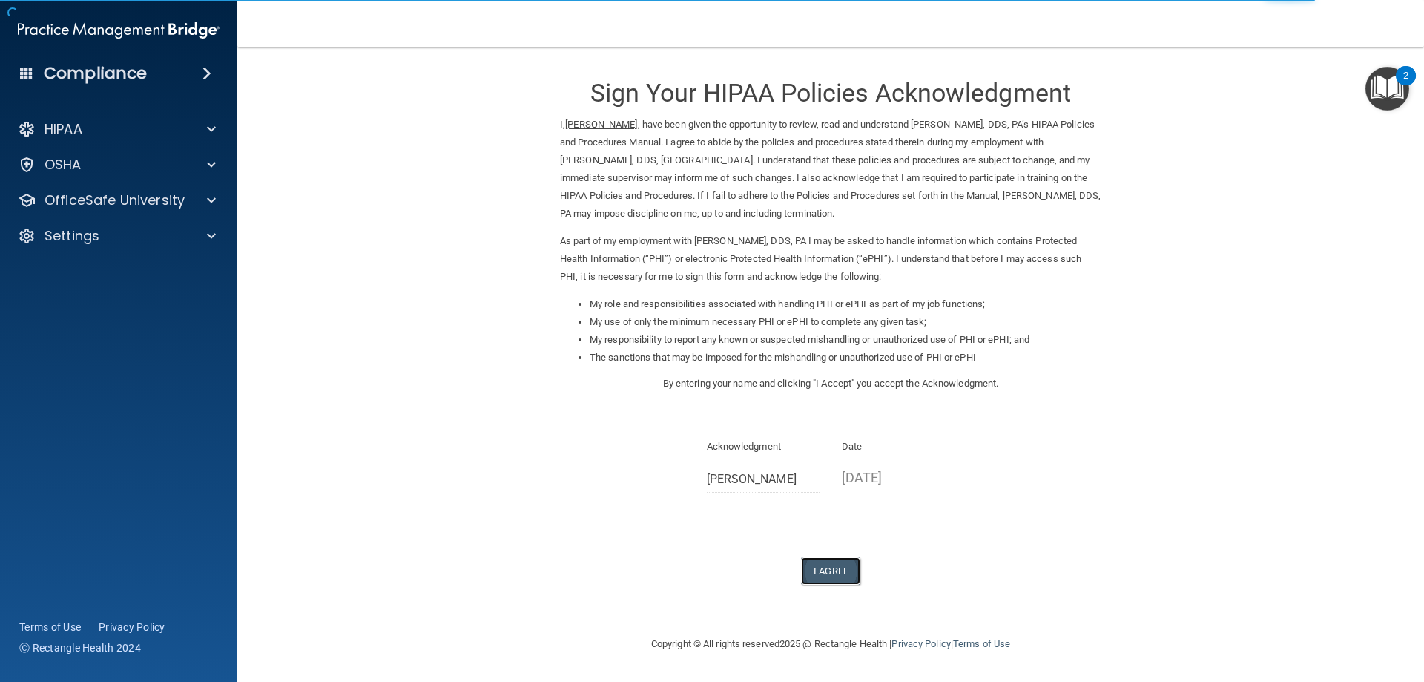
click at [844, 574] on button "I Agree" at bounding box center [830, 570] width 59 height 27
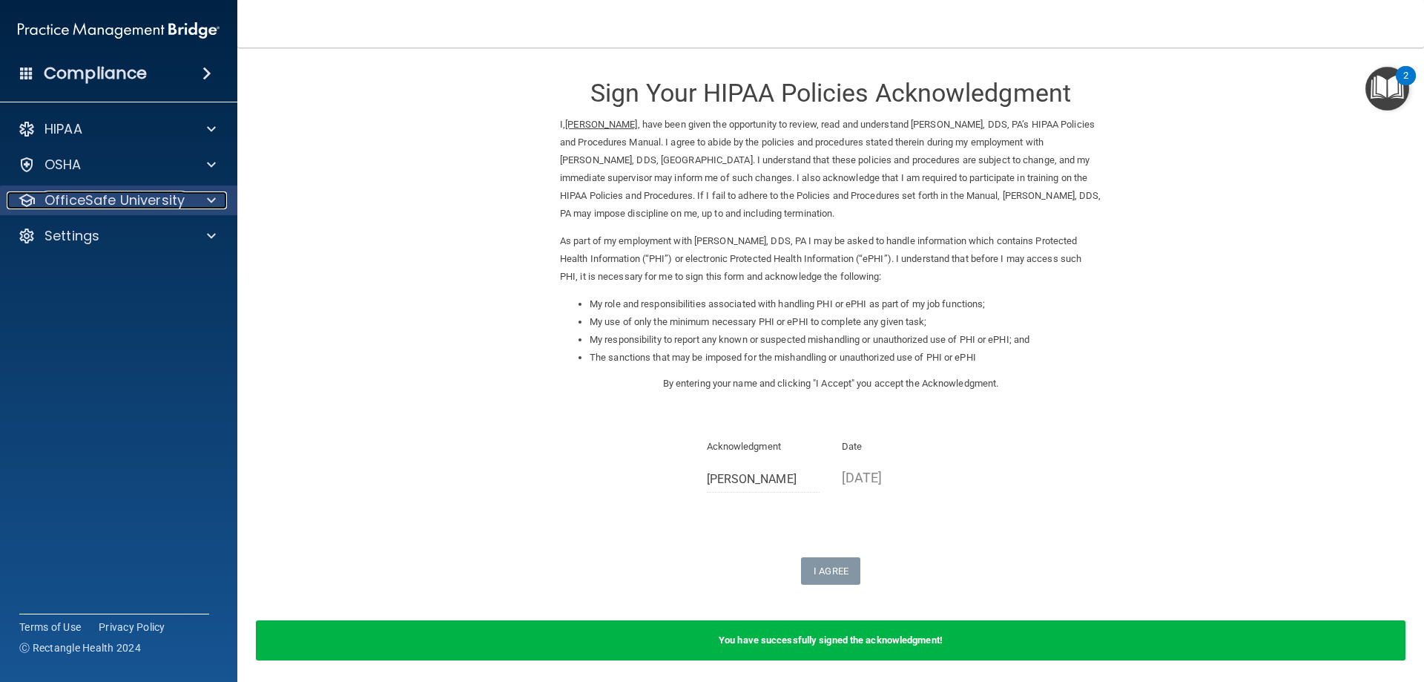
click at [124, 203] on p "OfficeSafe University" at bounding box center [115, 200] width 140 height 18
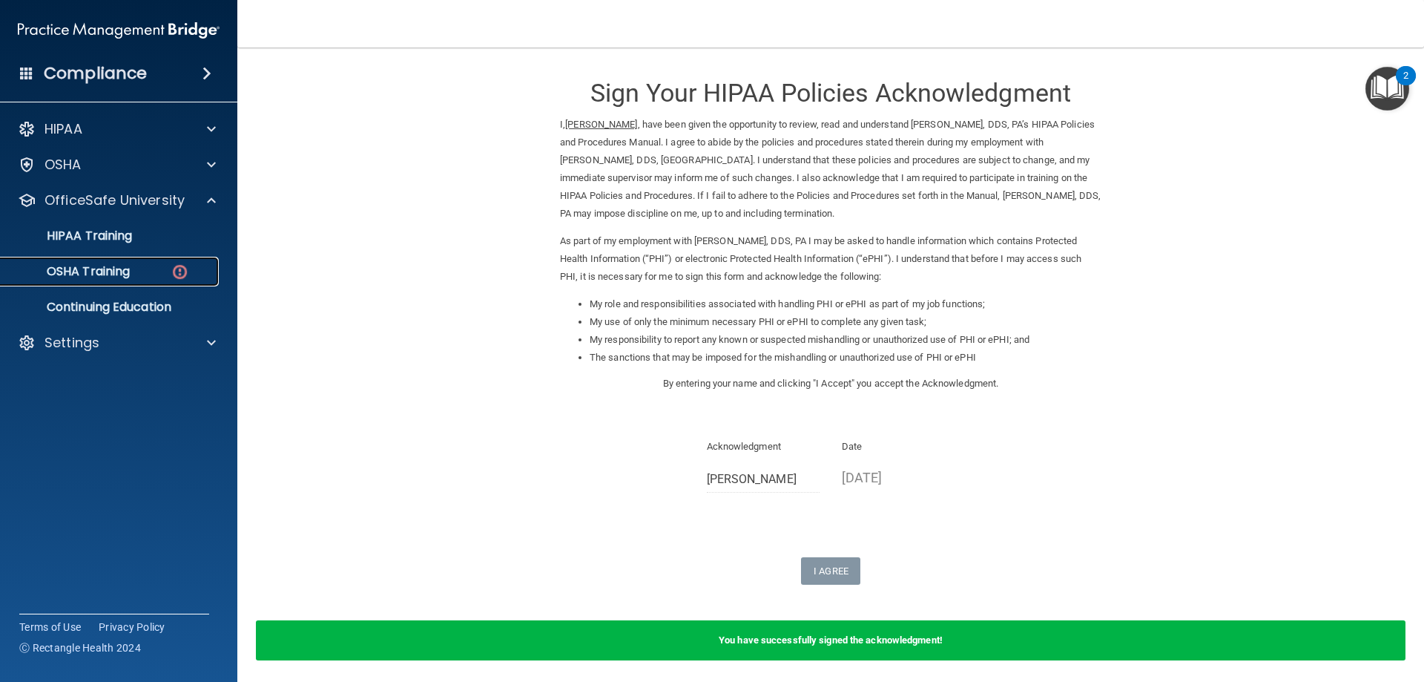
click at [127, 277] on p "OSHA Training" at bounding box center [70, 271] width 120 height 15
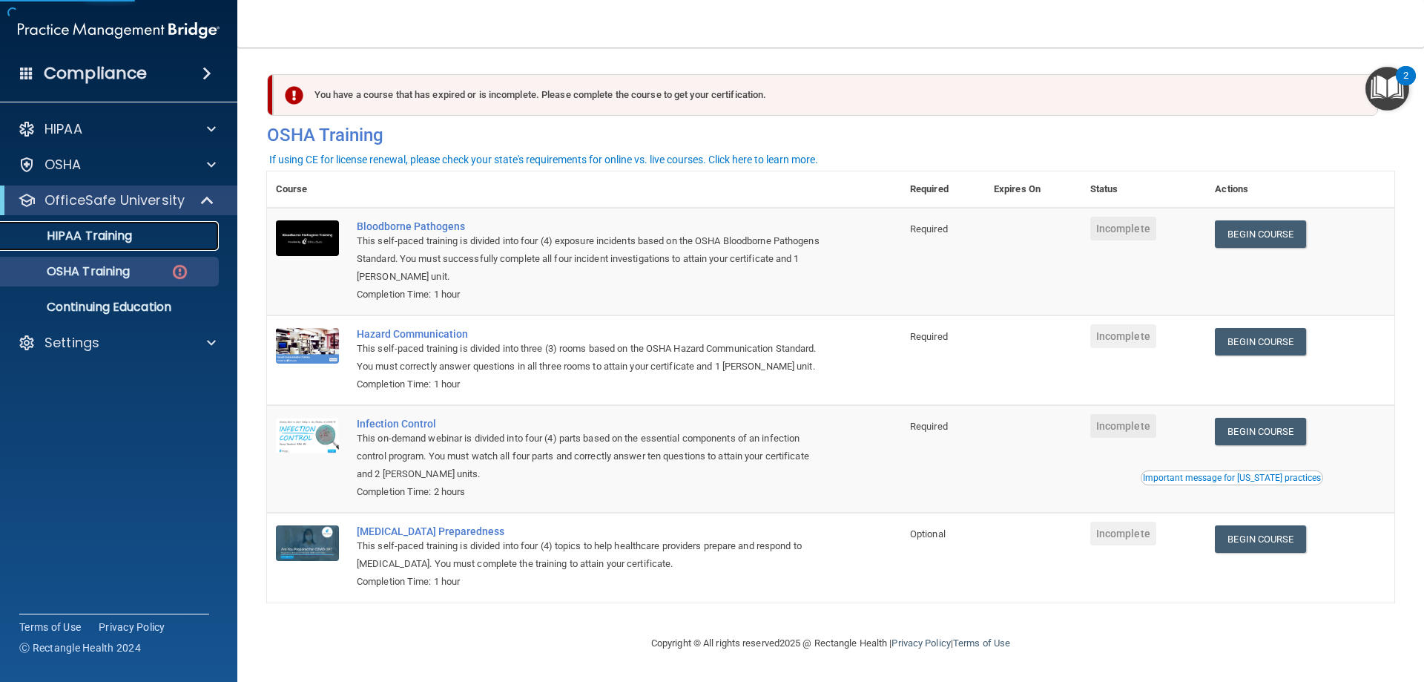
click at [134, 238] on div "HIPAA Training" at bounding box center [111, 235] width 203 height 15
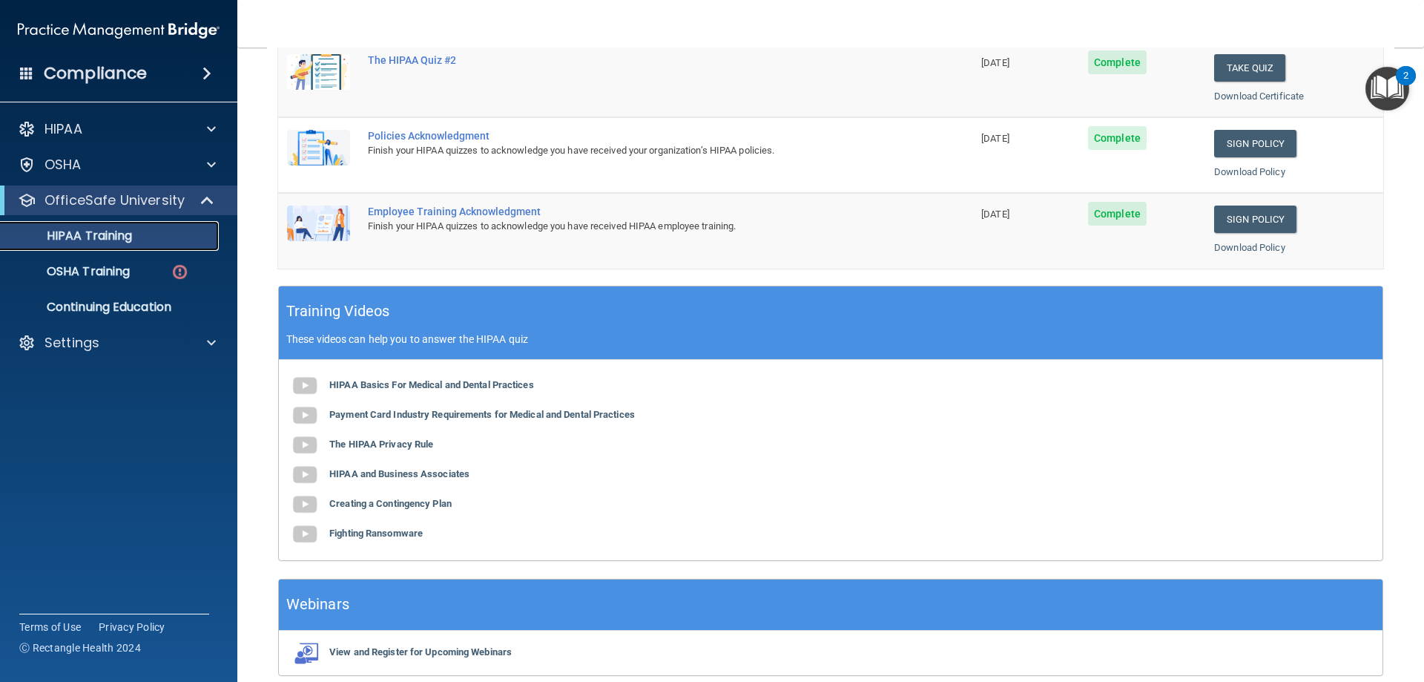
scroll to position [435, 0]
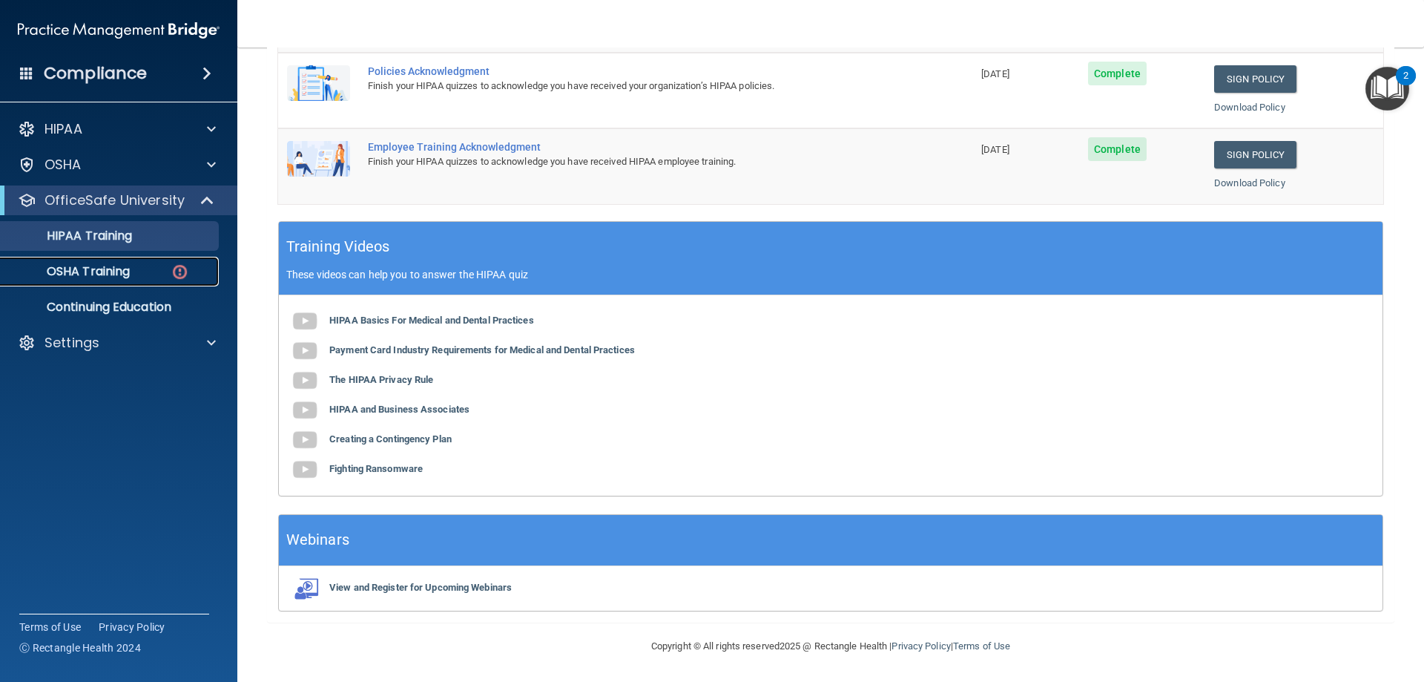
click at [66, 272] on p "OSHA Training" at bounding box center [70, 271] width 120 height 15
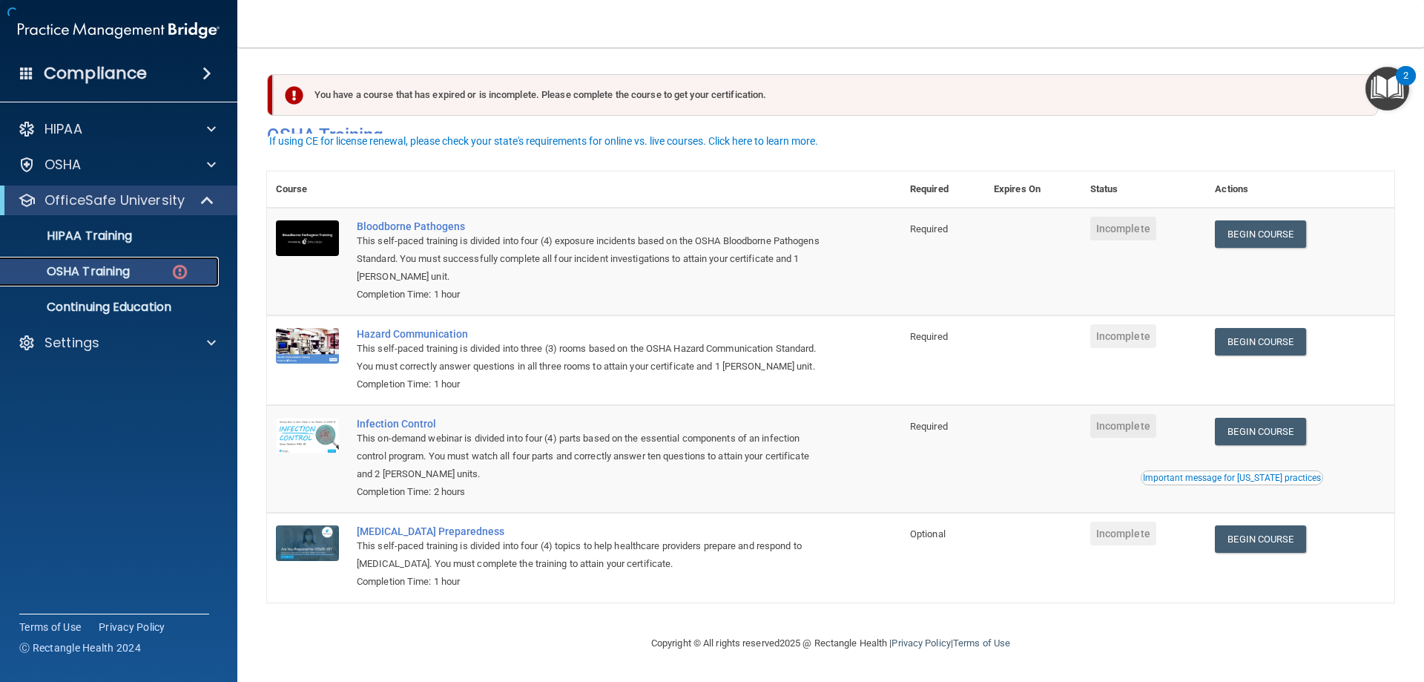
scroll to position [19, 0]
click at [1275, 220] on link "Begin Course" at bounding box center [1260, 233] width 91 height 27
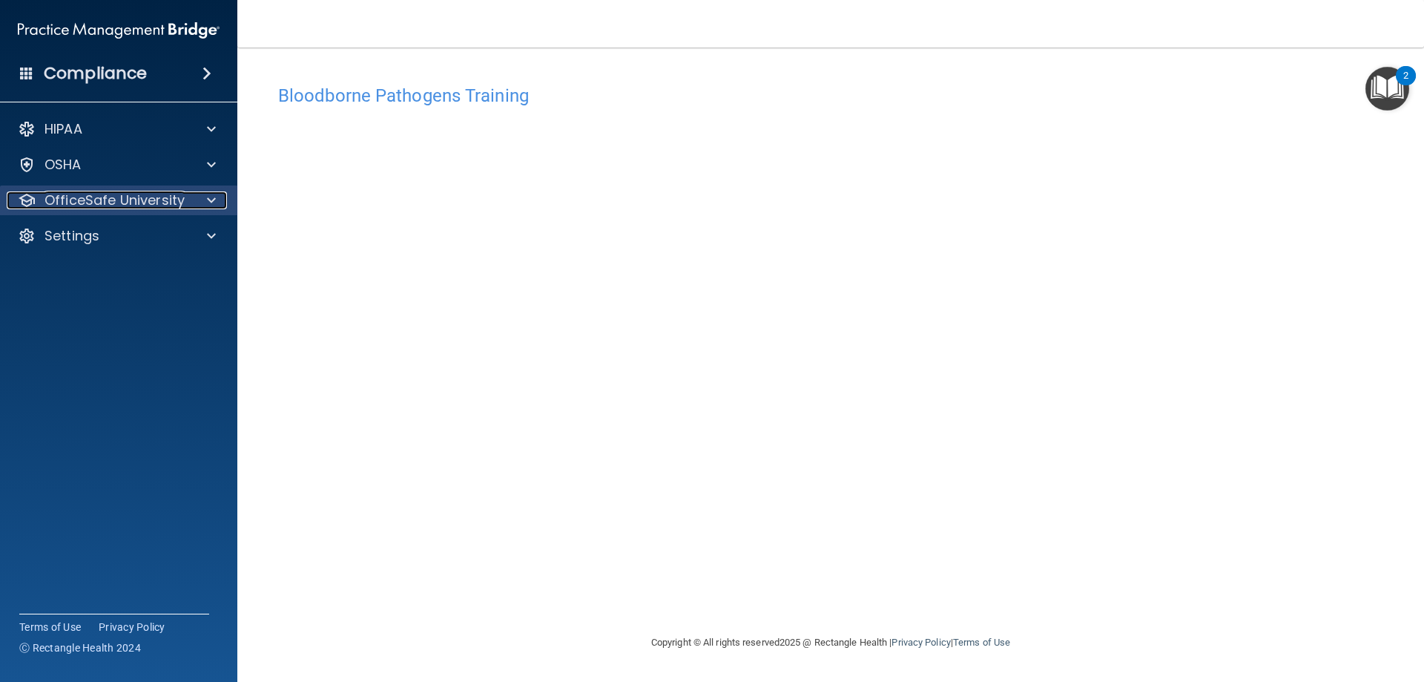
click at [113, 200] on p "OfficeSafe University" at bounding box center [115, 200] width 140 height 18
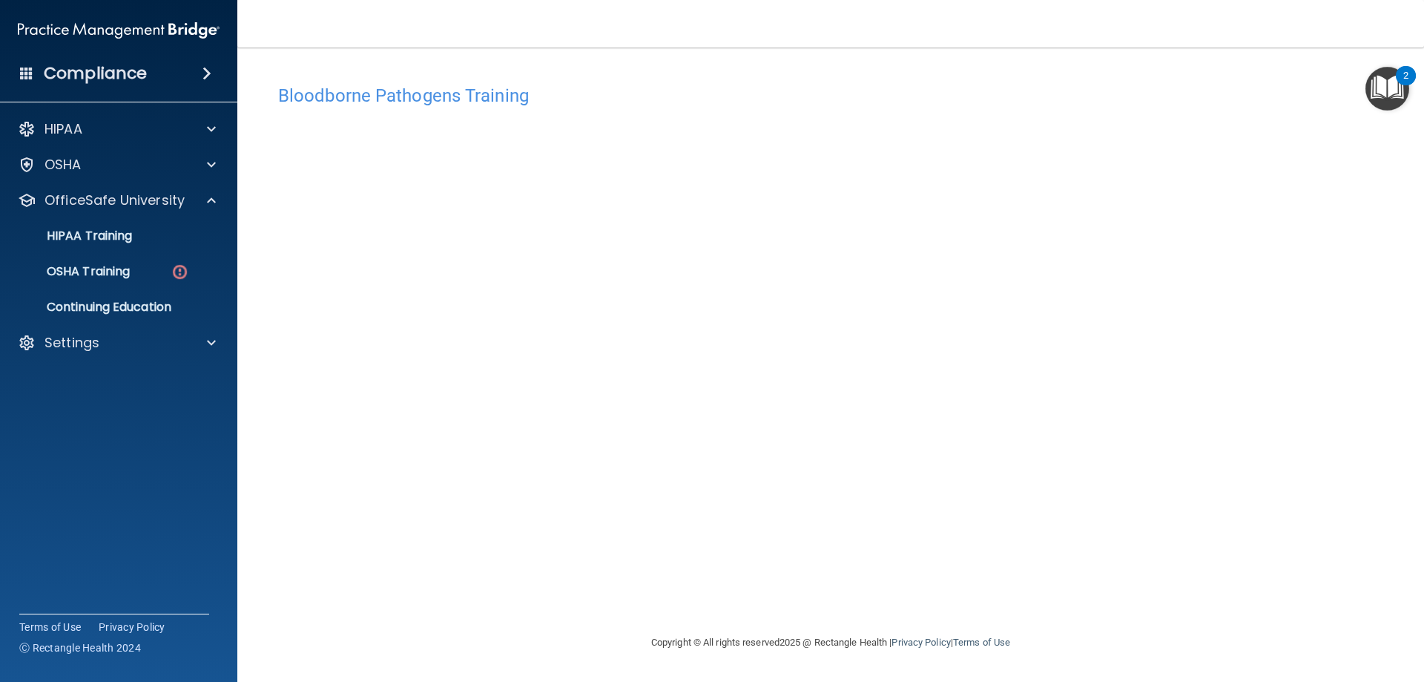
drag, startPoint x: 1037, startPoint y: 593, endPoint x: 1020, endPoint y: 582, distance: 20.4
click at [1037, 593] on div "Bloodborne Pathogens Training This course doesn’t expire until . Are you sure y…" at bounding box center [831, 355] width 1128 height 556
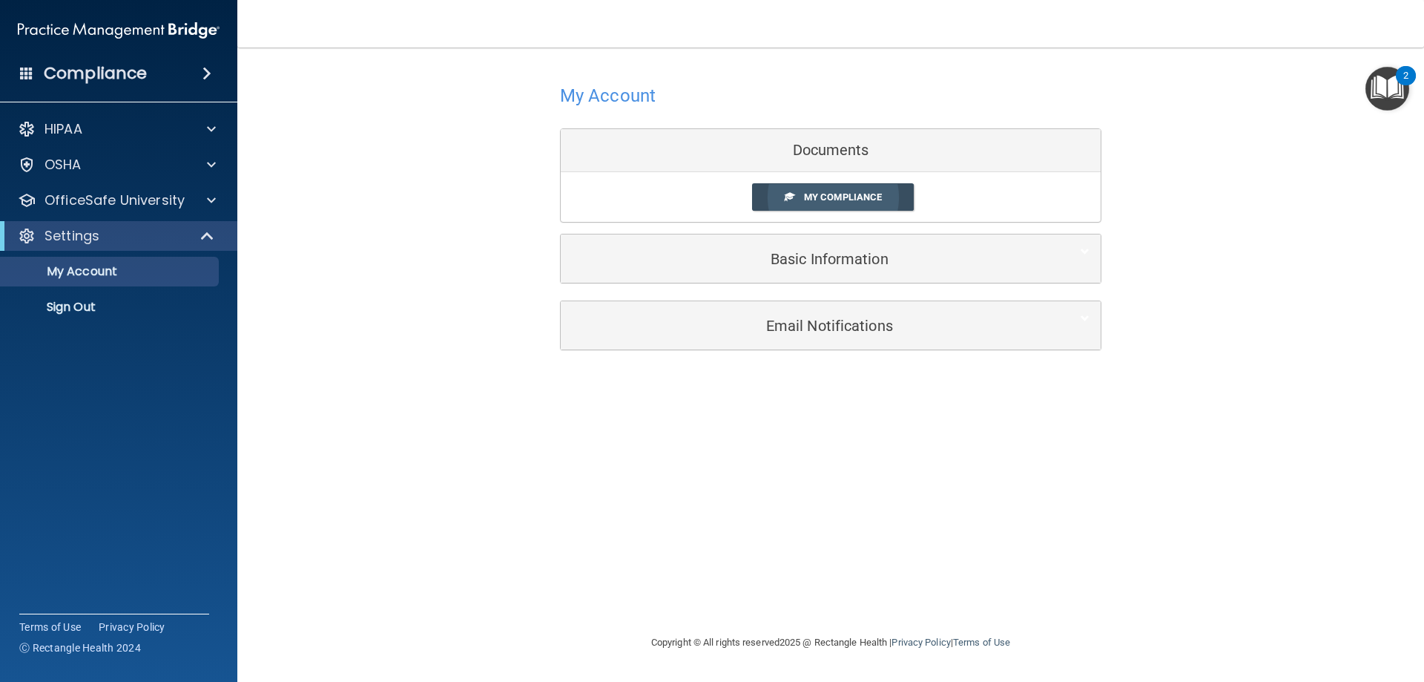
click at [812, 202] on span "My Compliance" at bounding box center [843, 196] width 78 height 11
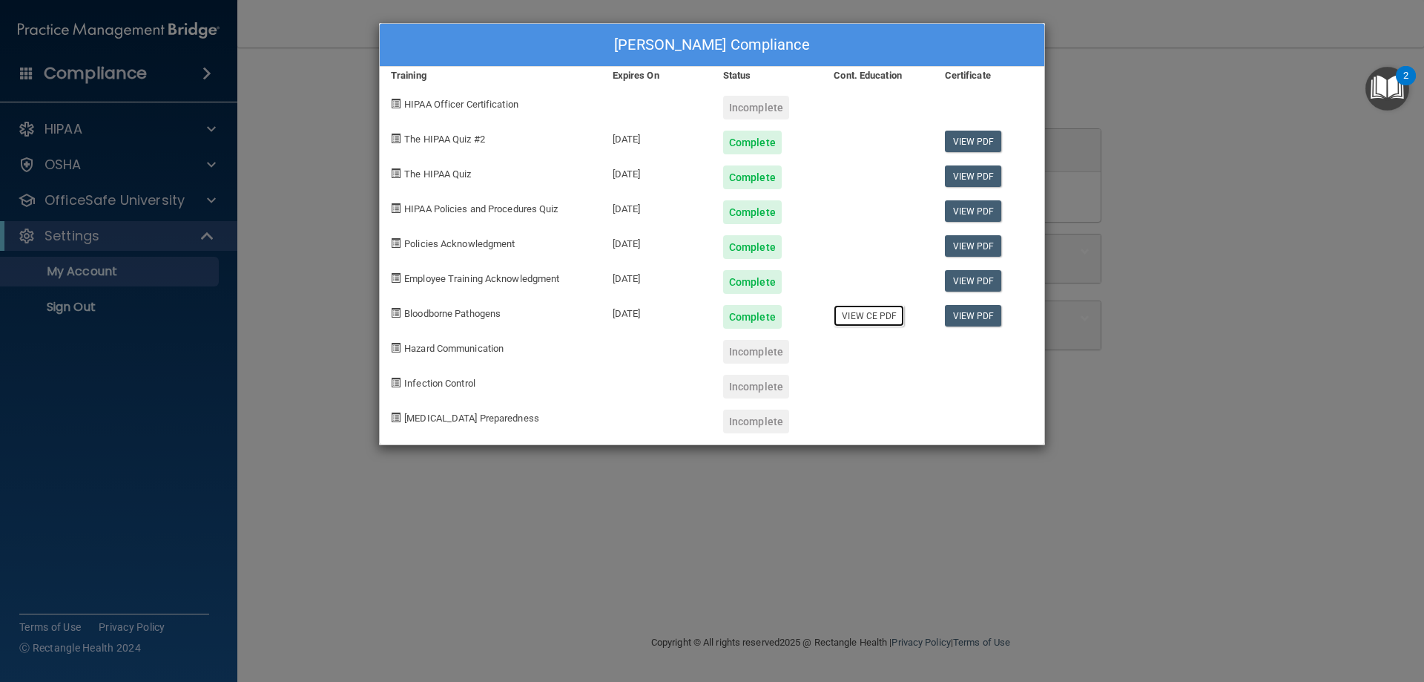
click at [861, 315] on link "View CE PDF" at bounding box center [869, 316] width 70 height 22
click at [737, 353] on div "Incomplete" at bounding box center [756, 352] width 66 height 24
click at [372, 91] on div "Crystallynn Garza's Compliance Training Expires On Status Cont. Education Certi…" at bounding box center [712, 341] width 1424 height 682
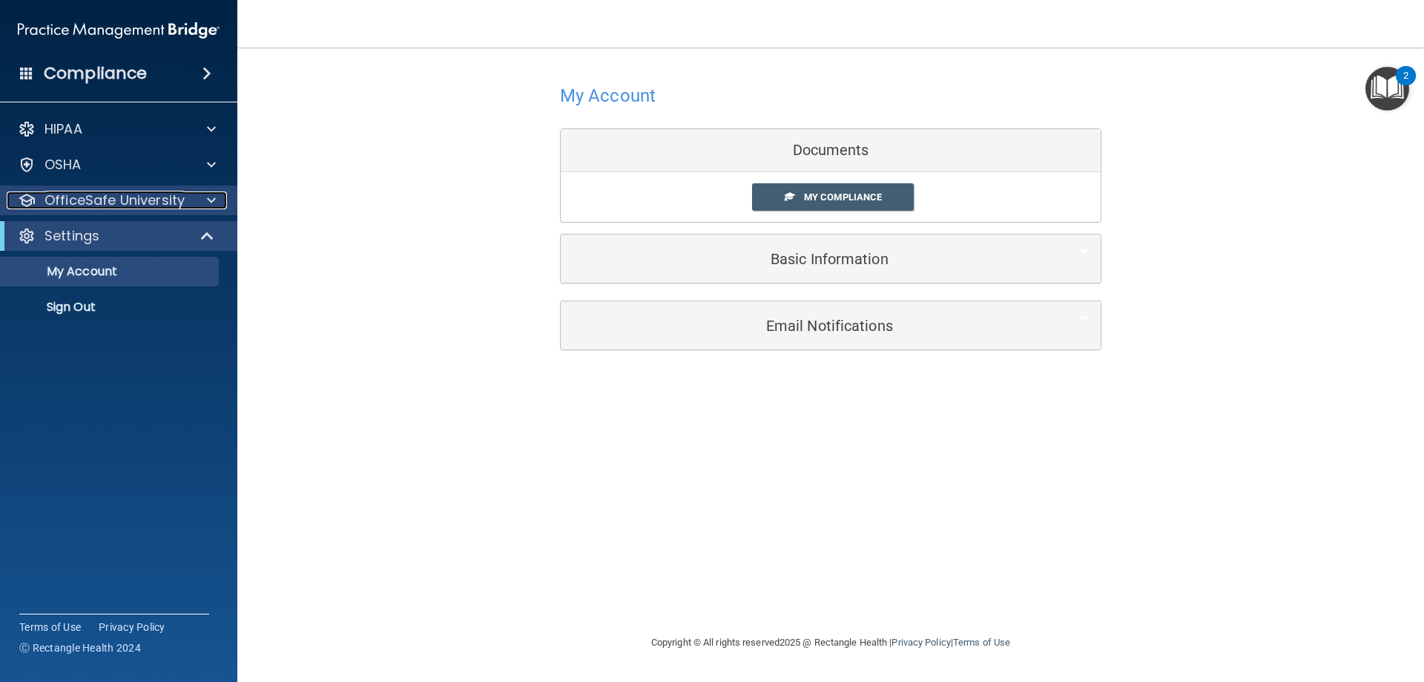
click at [101, 206] on p "OfficeSafe University" at bounding box center [115, 200] width 140 height 18
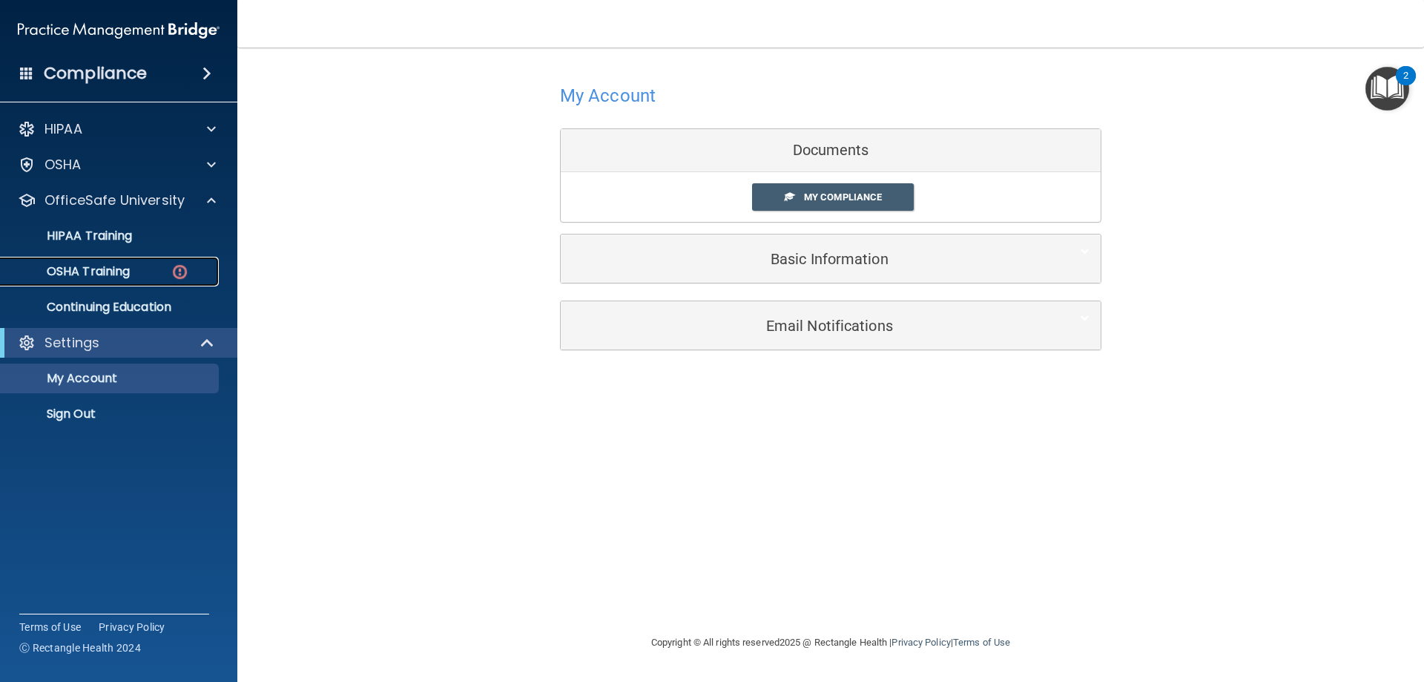
click at [119, 280] on link "OSHA Training" at bounding box center [102, 272] width 234 height 30
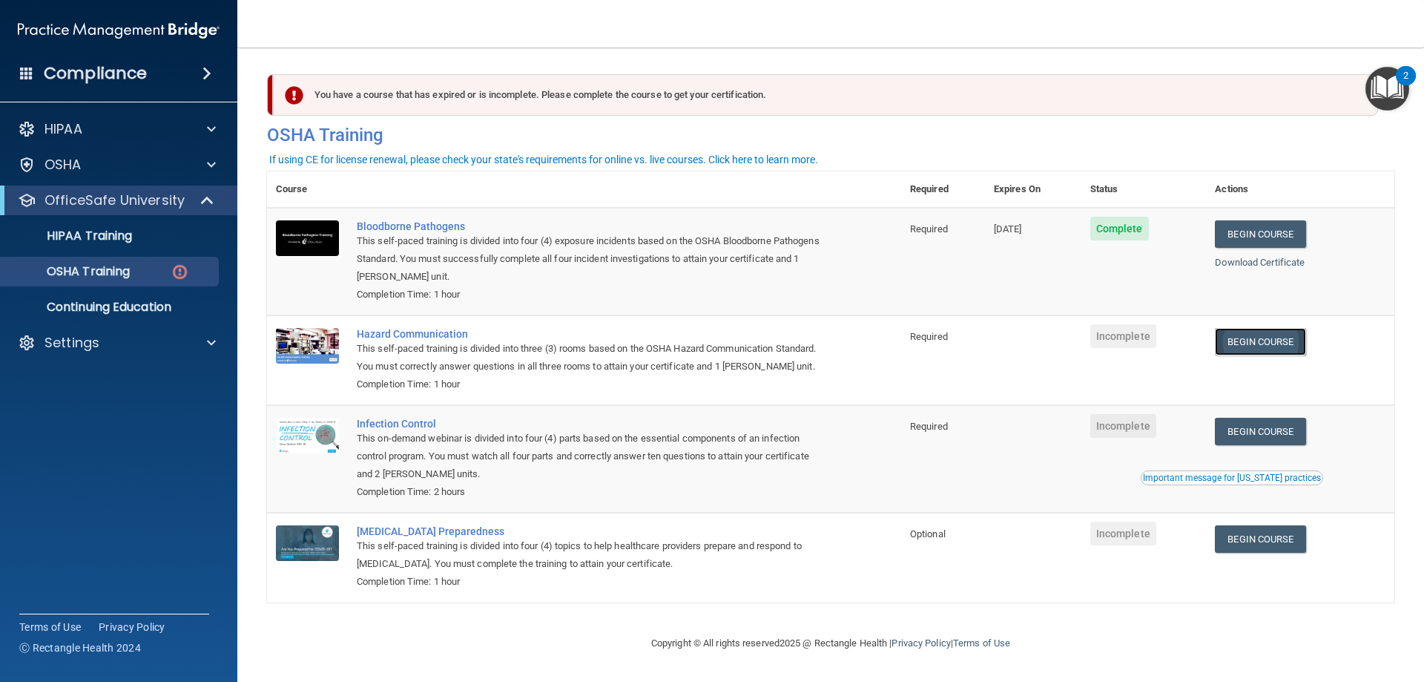
click at [1247, 333] on link "Begin Course" at bounding box center [1260, 341] width 91 height 27
click at [108, 275] on p "OSHA Training" at bounding box center [70, 271] width 120 height 15
click at [1124, 340] on span "Incomplete" at bounding box center [1124, 336] width 66 height 24
click at [421, 331] on div "Hazard Communication" at bounding box center [592, 334] width 470 height 12
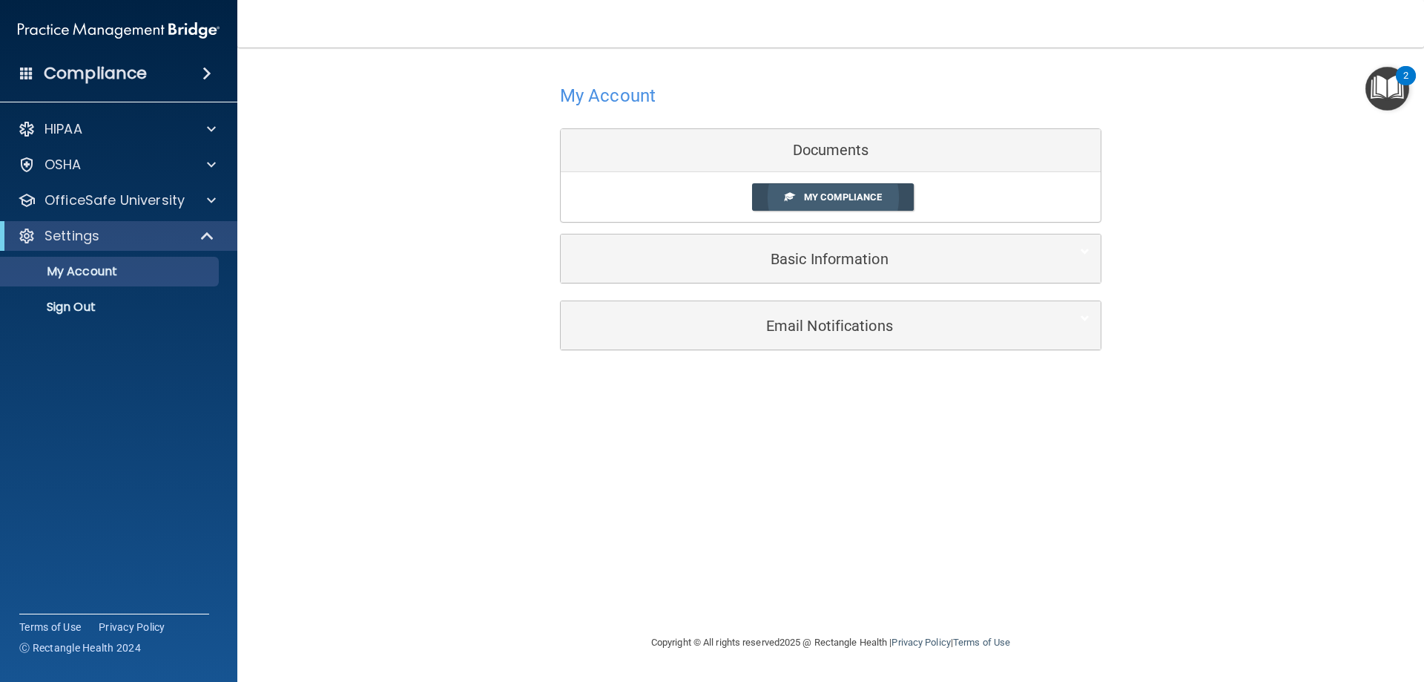
click at [882, 211] on link "My Compliance" at bounding box center [833, 196] width 162 height 27
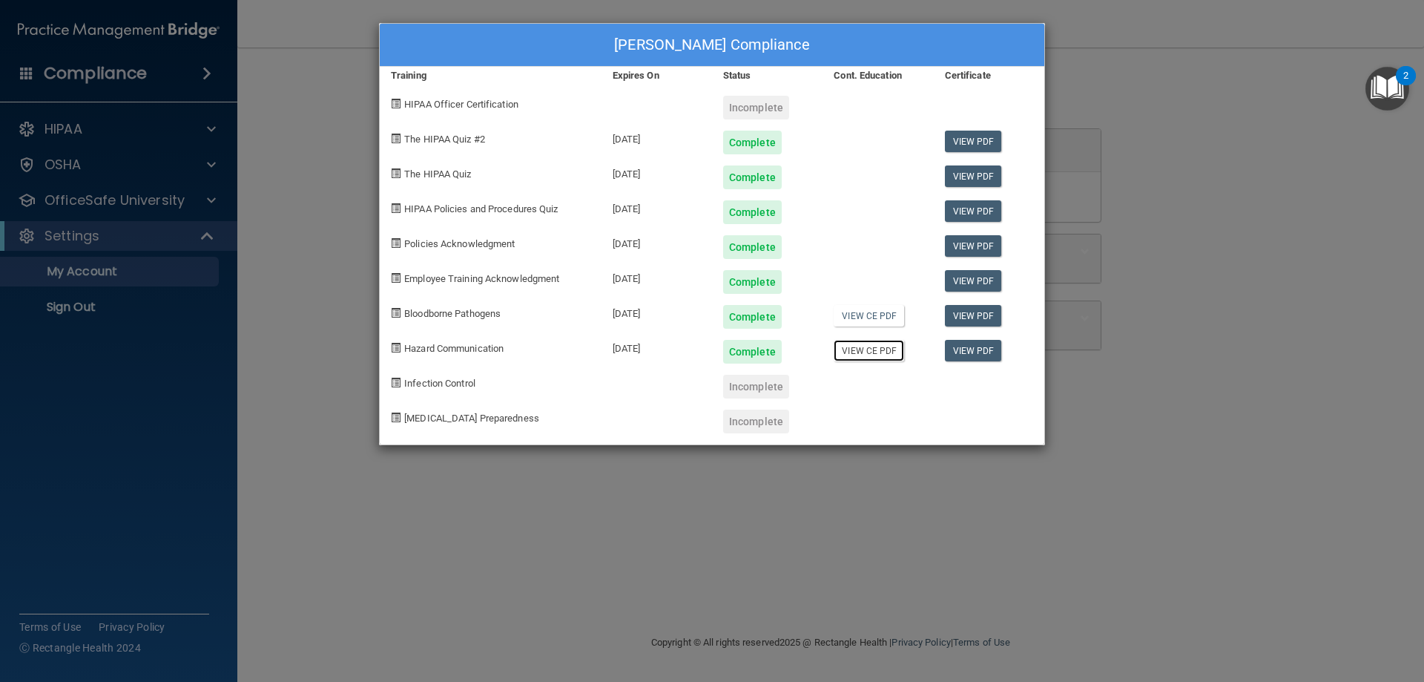
click at [878, 349] on link "View CE PDF" at bounding box center [869, 351] width 70 height 22
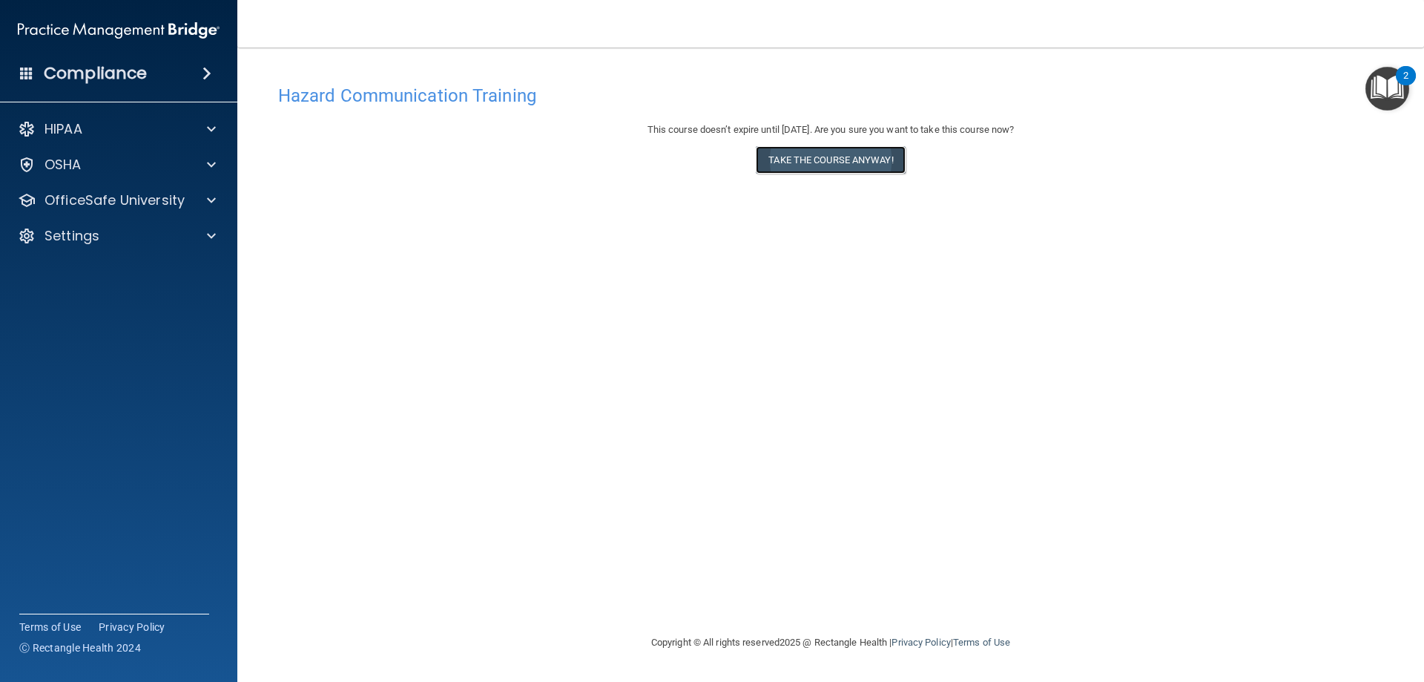
click at [838, 167] on button "Take the course anyway!" at bounding box center [830, 159] width 149 height 27
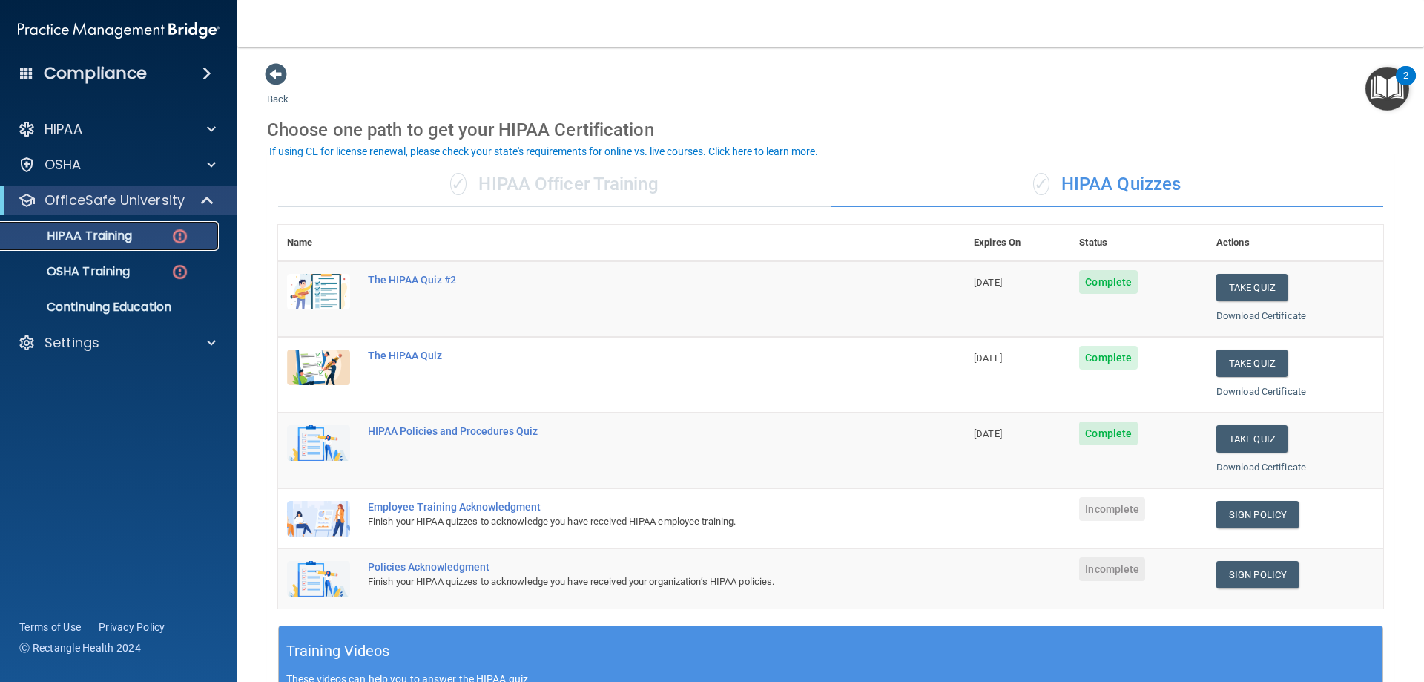
click at [156, 240] on div "HIPAA Training" at bounding box center [111, 235] width 203 height 15
click at [91, 160] on div "OSHA" at bounding box center [99, 165] width 184 height 18
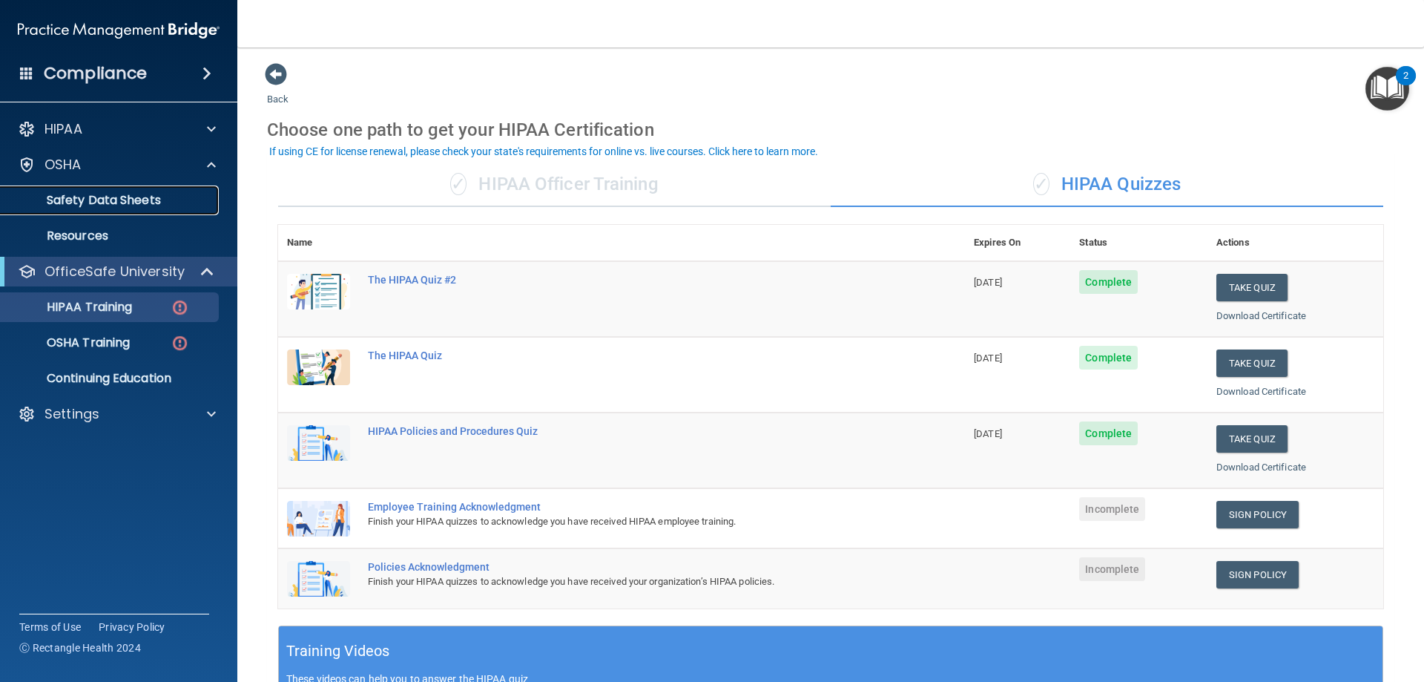
click at [110, 199] on p "Safety Data Sheets" at bounding box center [111, 200] width 203 height 15
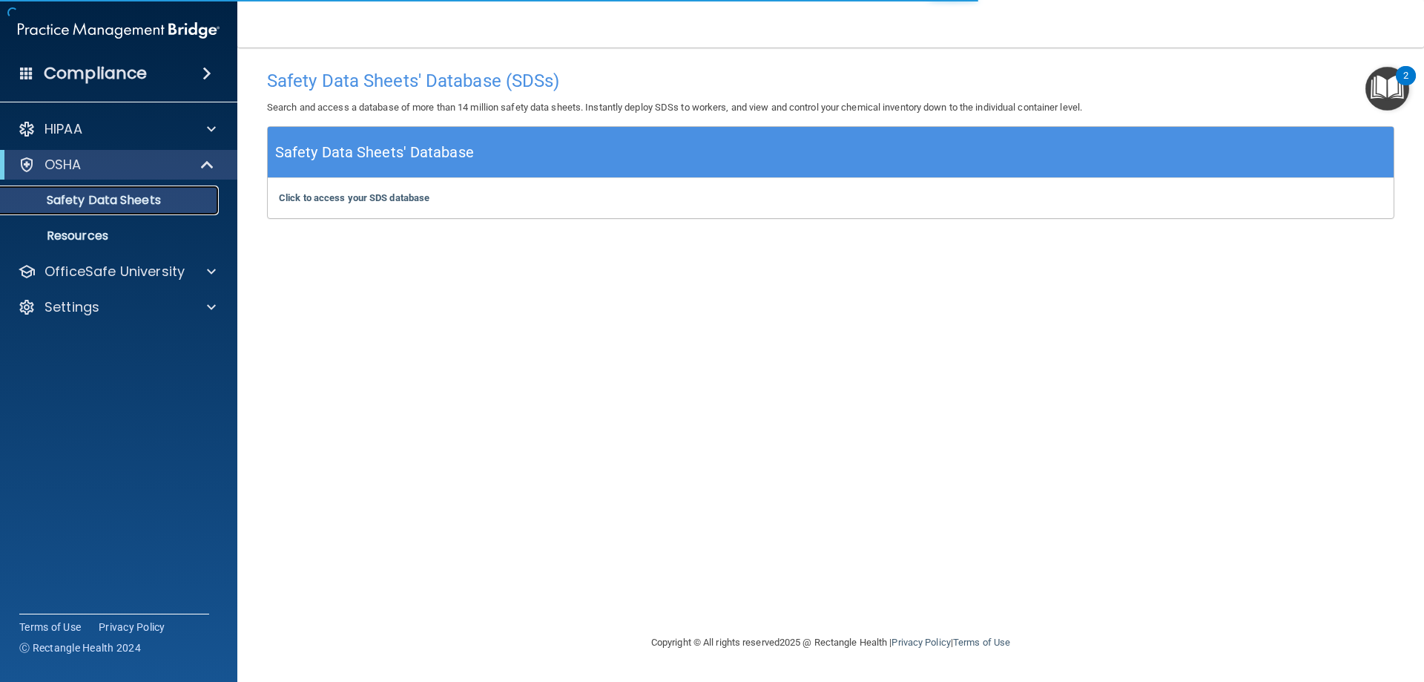
click at [123, 197] on p "Safety Data Sheets" at bounding box center [111, 200] width 203 height 15
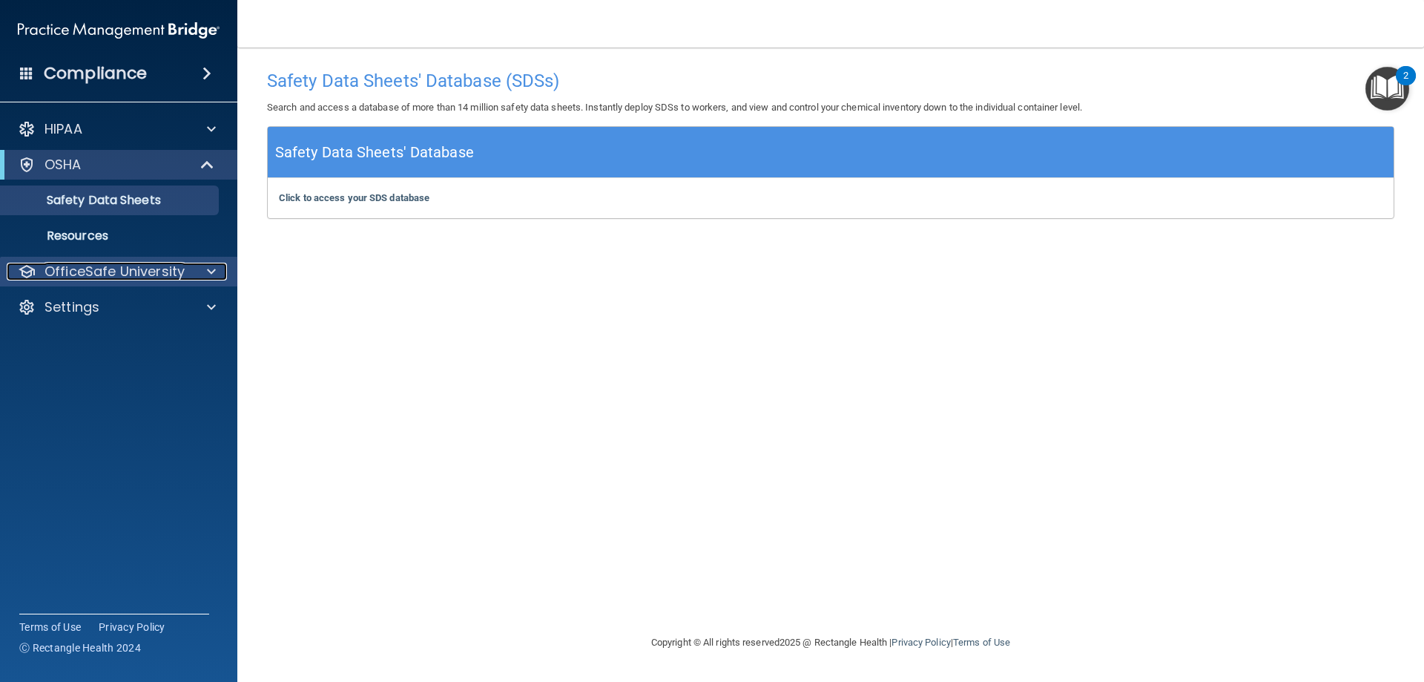
click at [116, 271] on p "OfficeSafe University" at bounding box center [115, 272] width 140 height 18
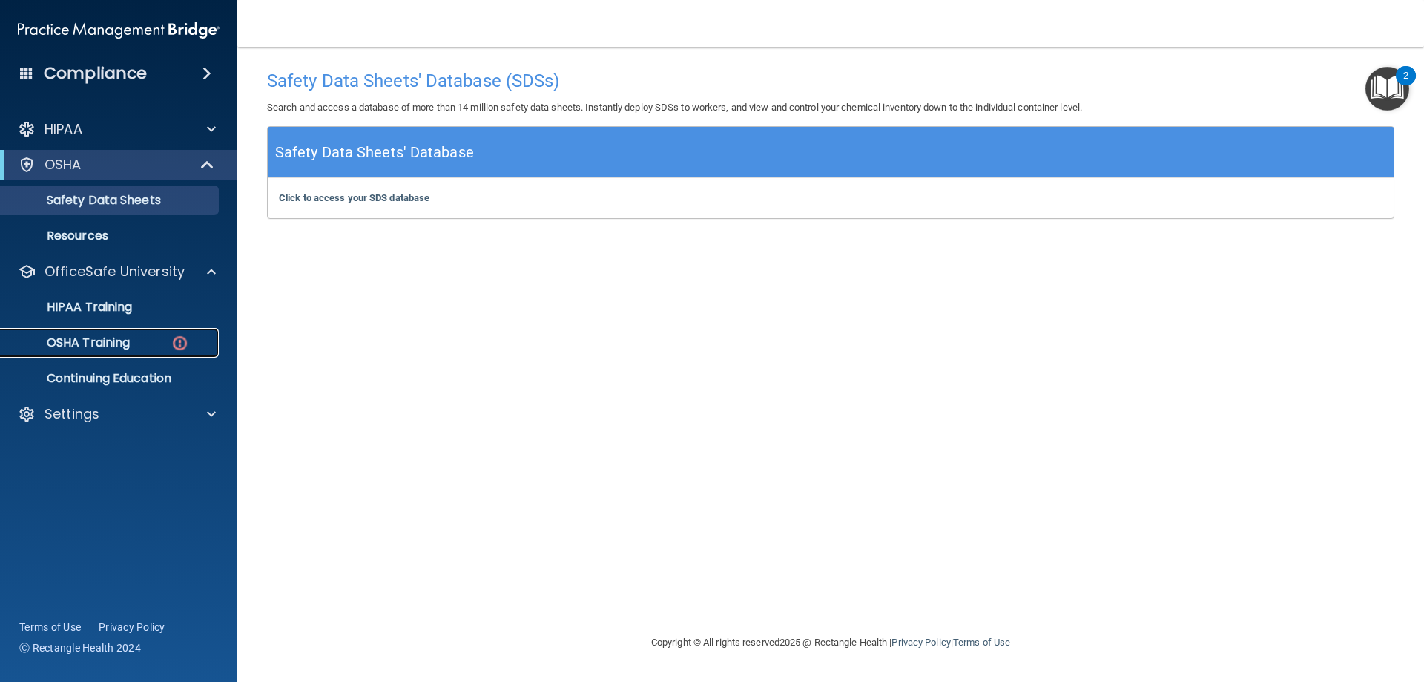
click at [93, 345] on p "OSHA Training" at bounding box center [70, 342] width 120 height 15
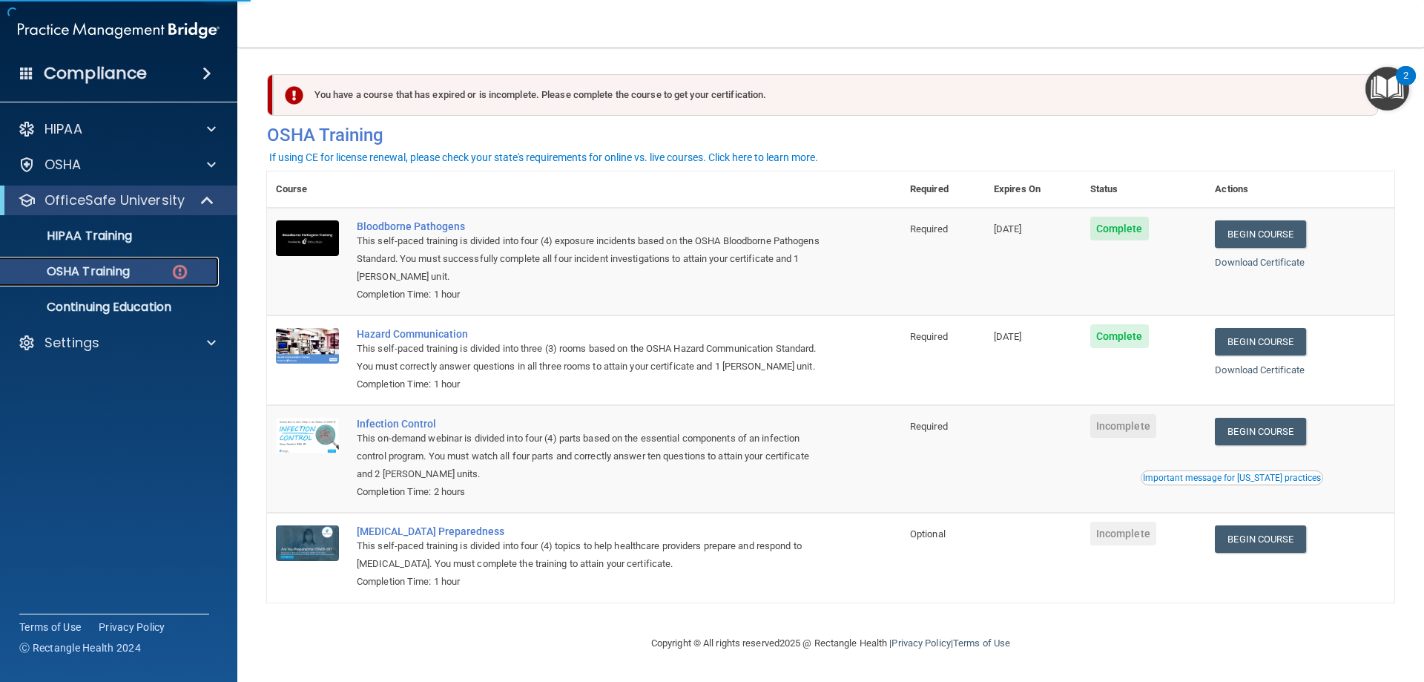
scroll to position [19, 0]
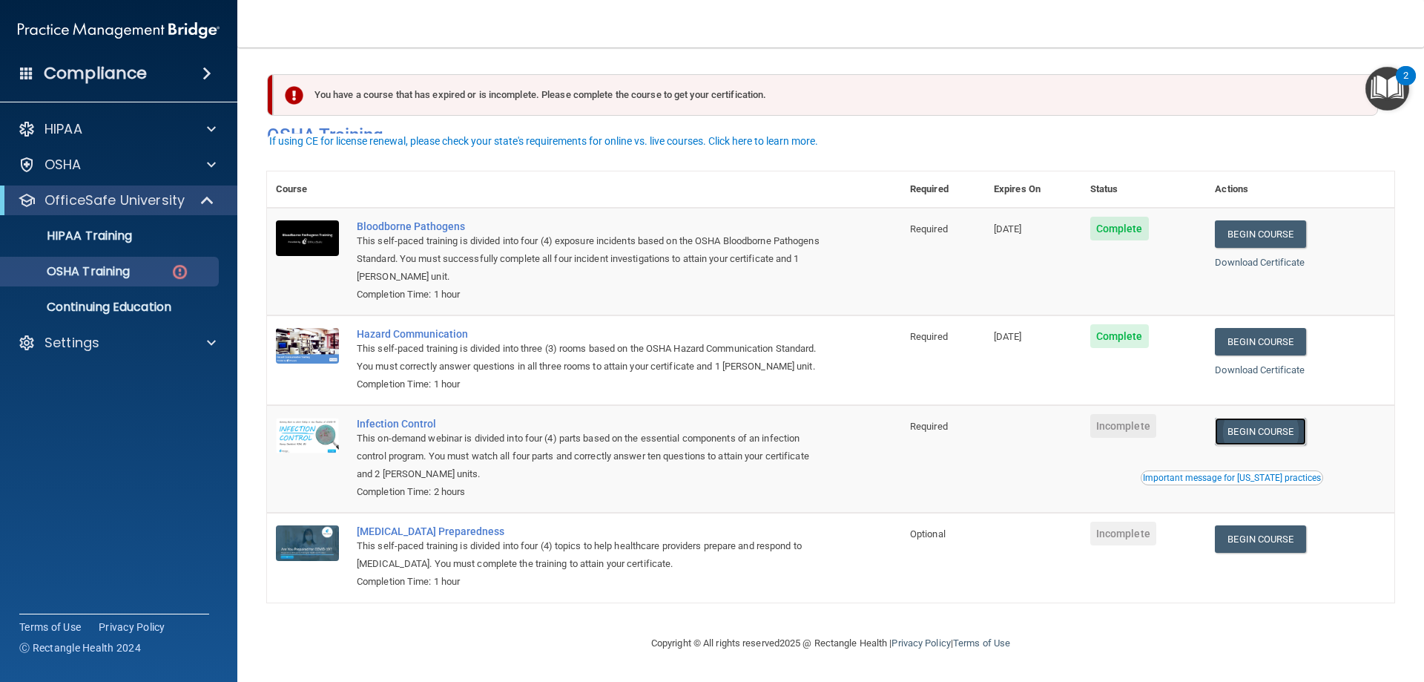
click at [1266, 432] on link "Begin Course" at bounding box center [1260, 431] width 91 height 27
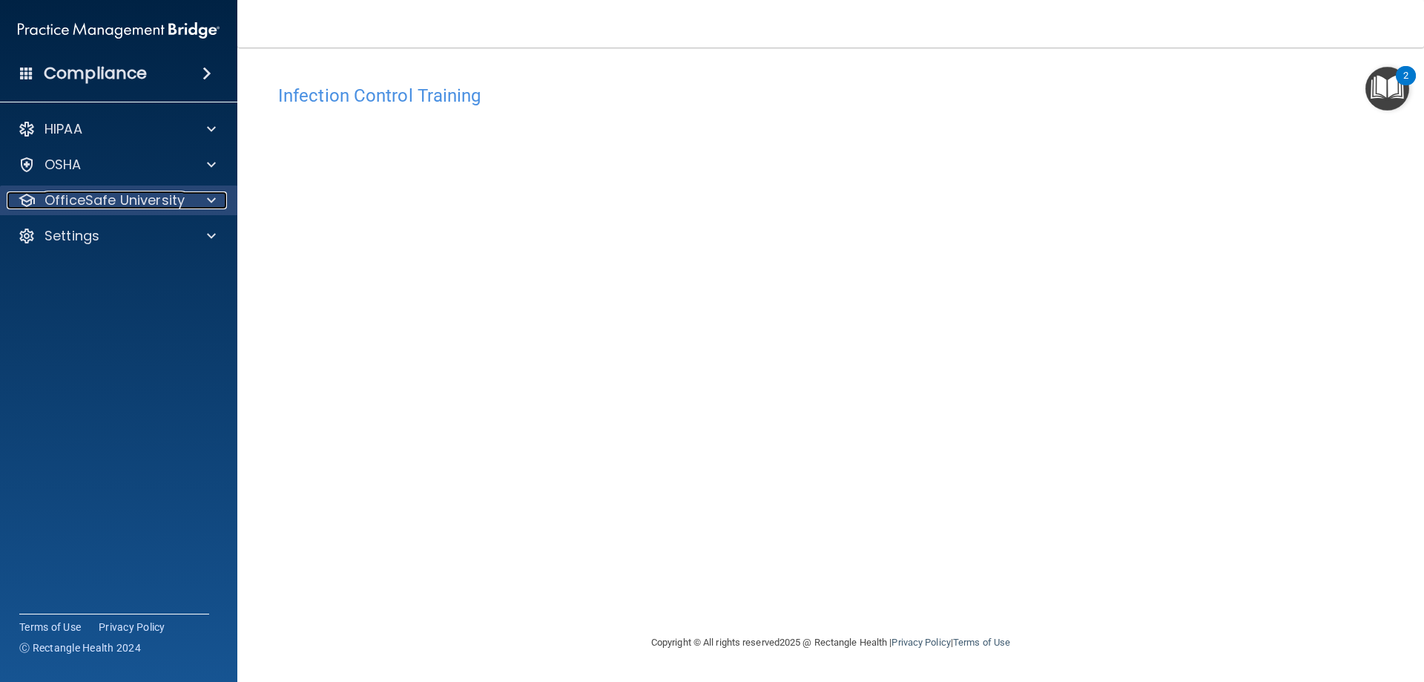
click at [85, 203] on p "OfficeSafe University" at bounding box center [115, 200] width 140 height 18
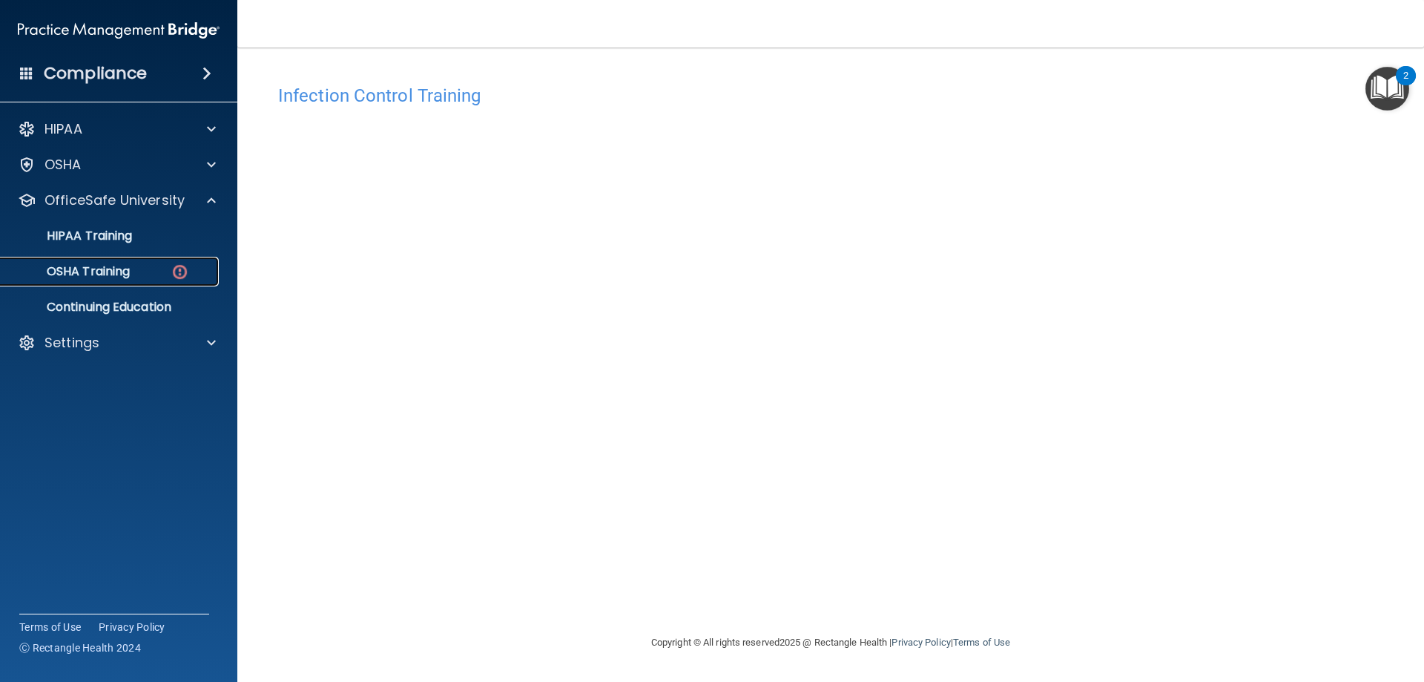
click at [149, 263] on link "OSHA Training" at bounding box center [102, 272] width 234 height 30
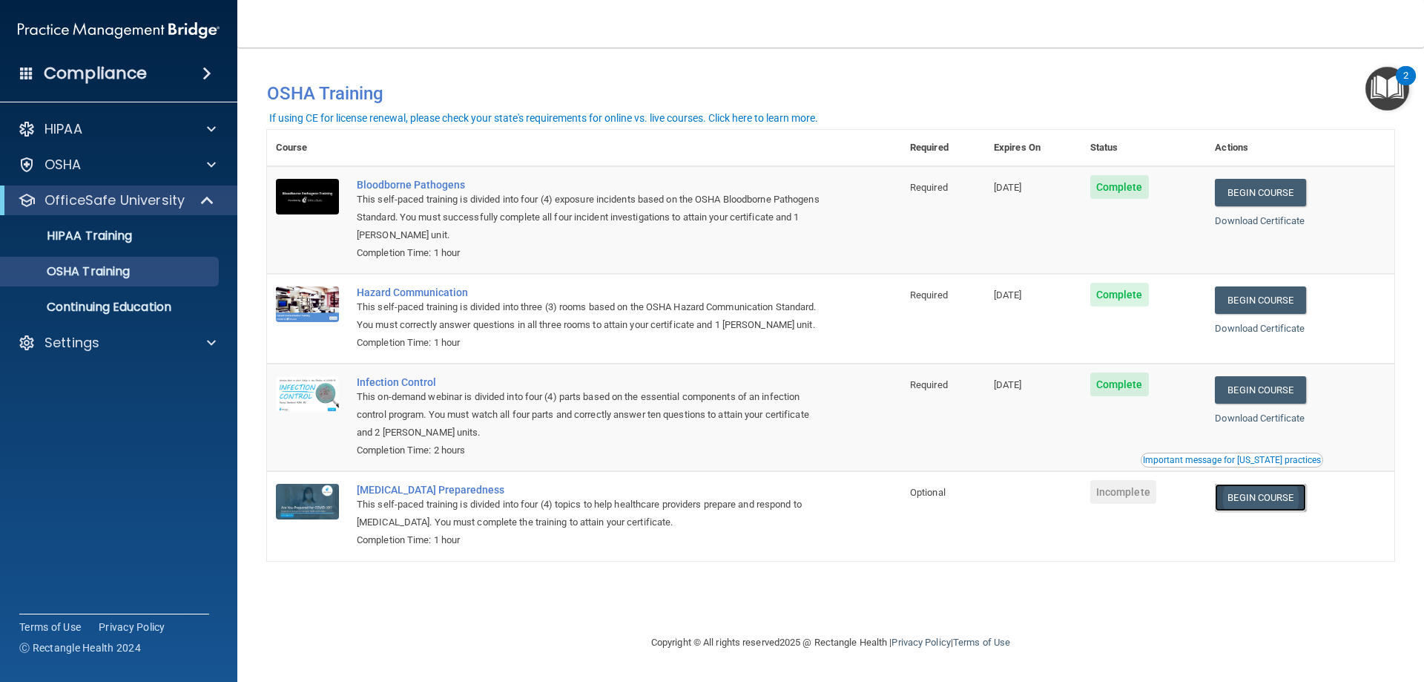
click at [1275, 501] on link "Begin Course" at bounding box center [1260, 497] width 91 height 27
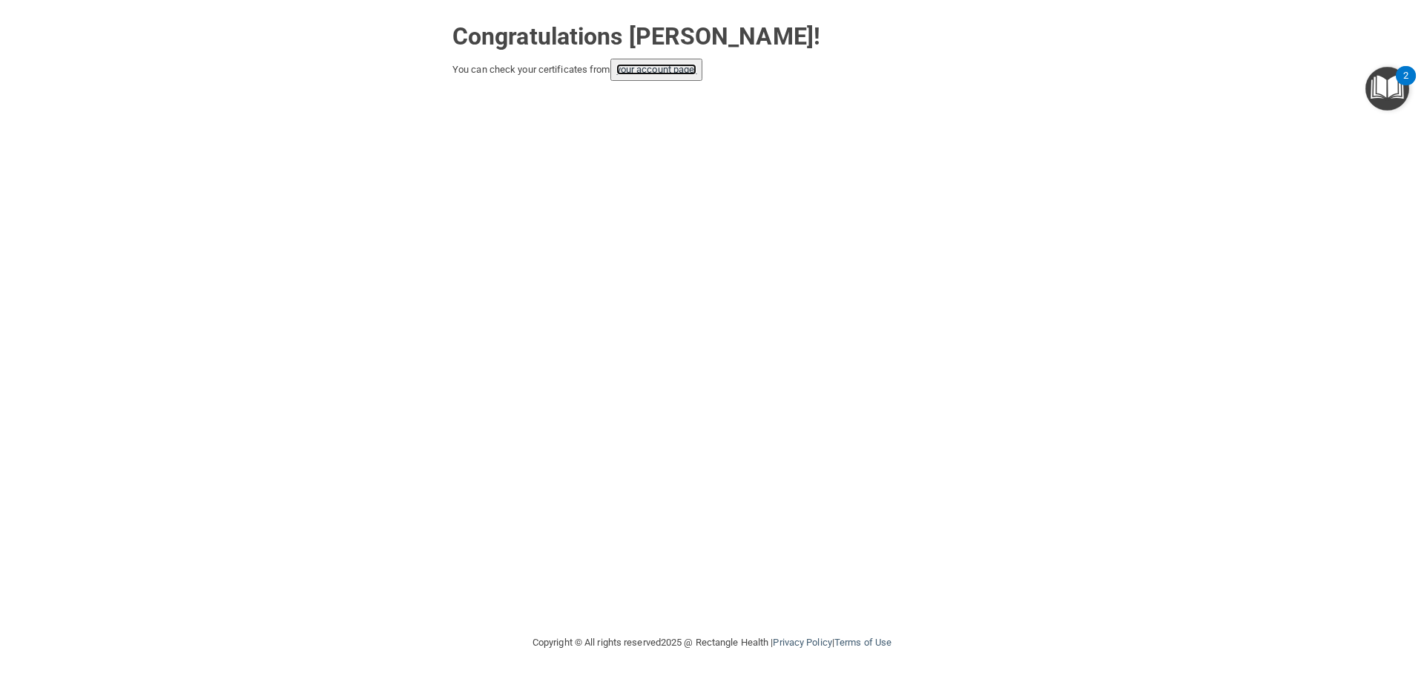
click at [655, 68] on link "your account page!" at bounding box center [656, 69] width 81 height 11
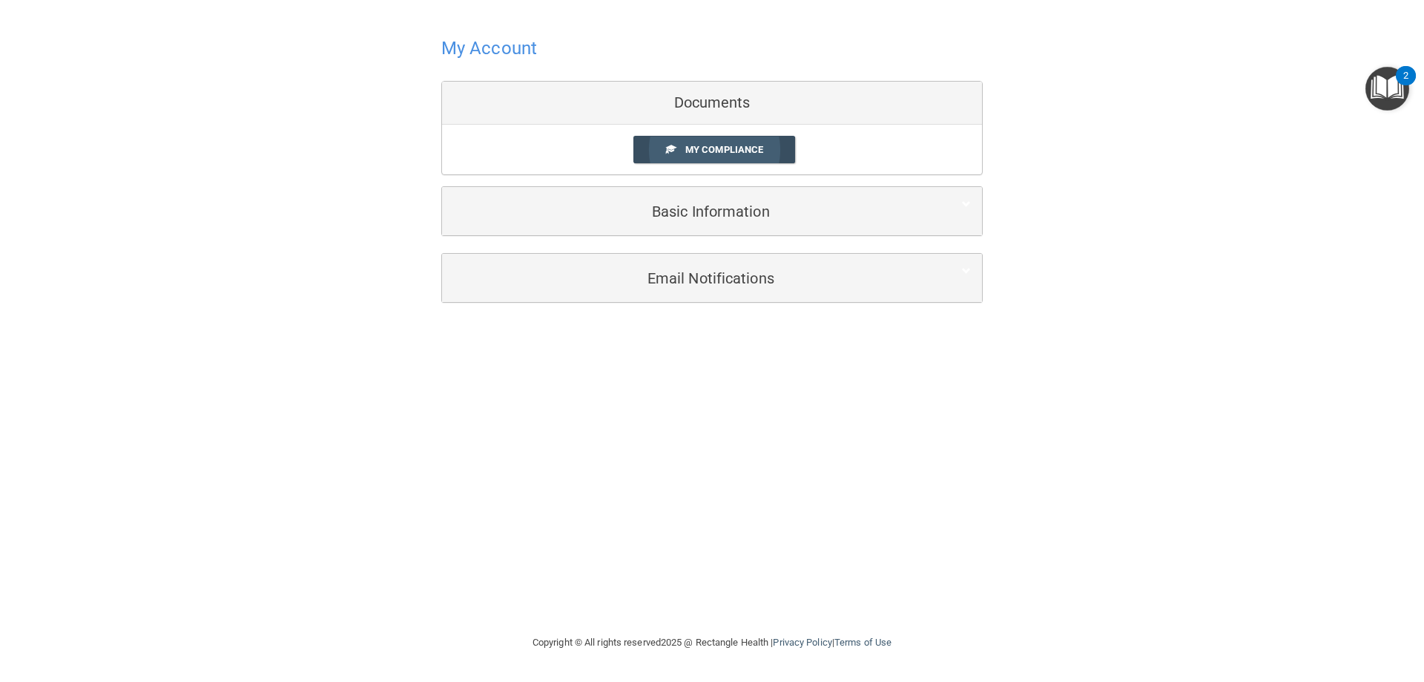
click at [710, 154] on span "My Compliance" at bounding box center [724, 149] width 78 height 11
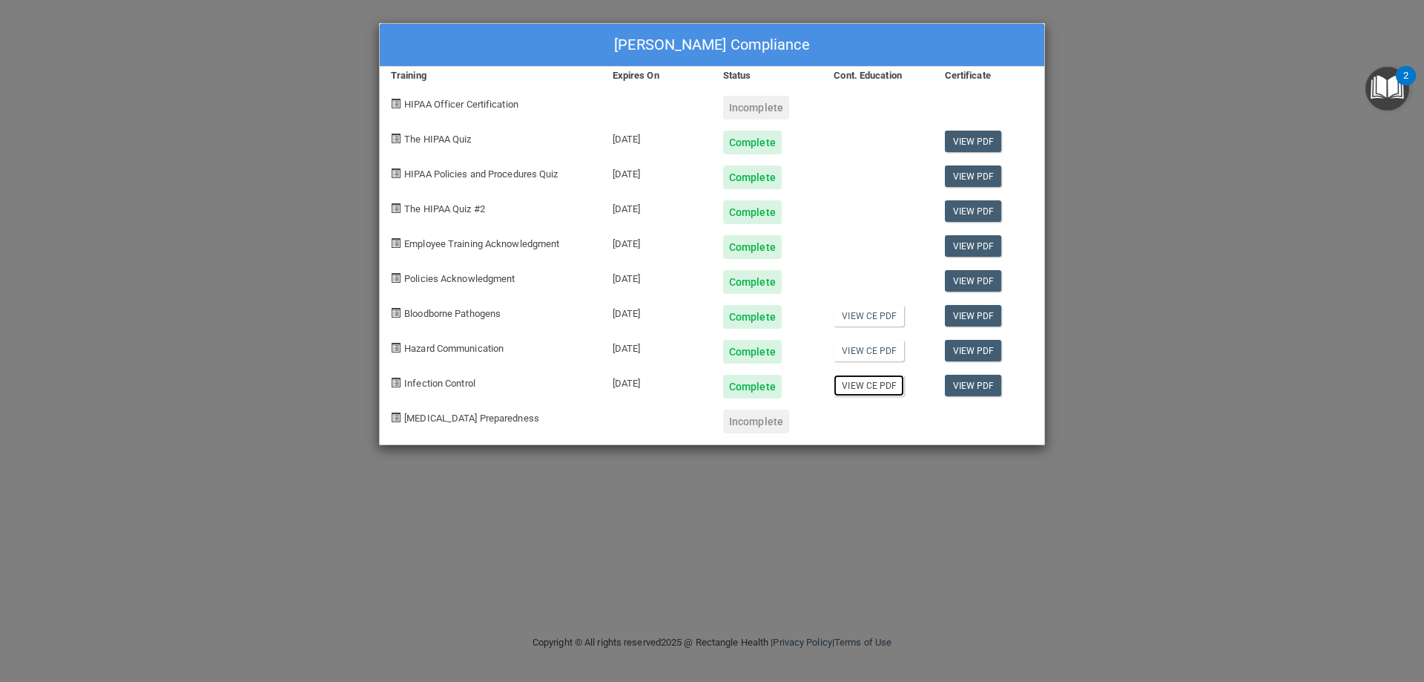
click at [849, 393] on link "View CE PDF" at bounding box center [869, 386] width 70 height 22
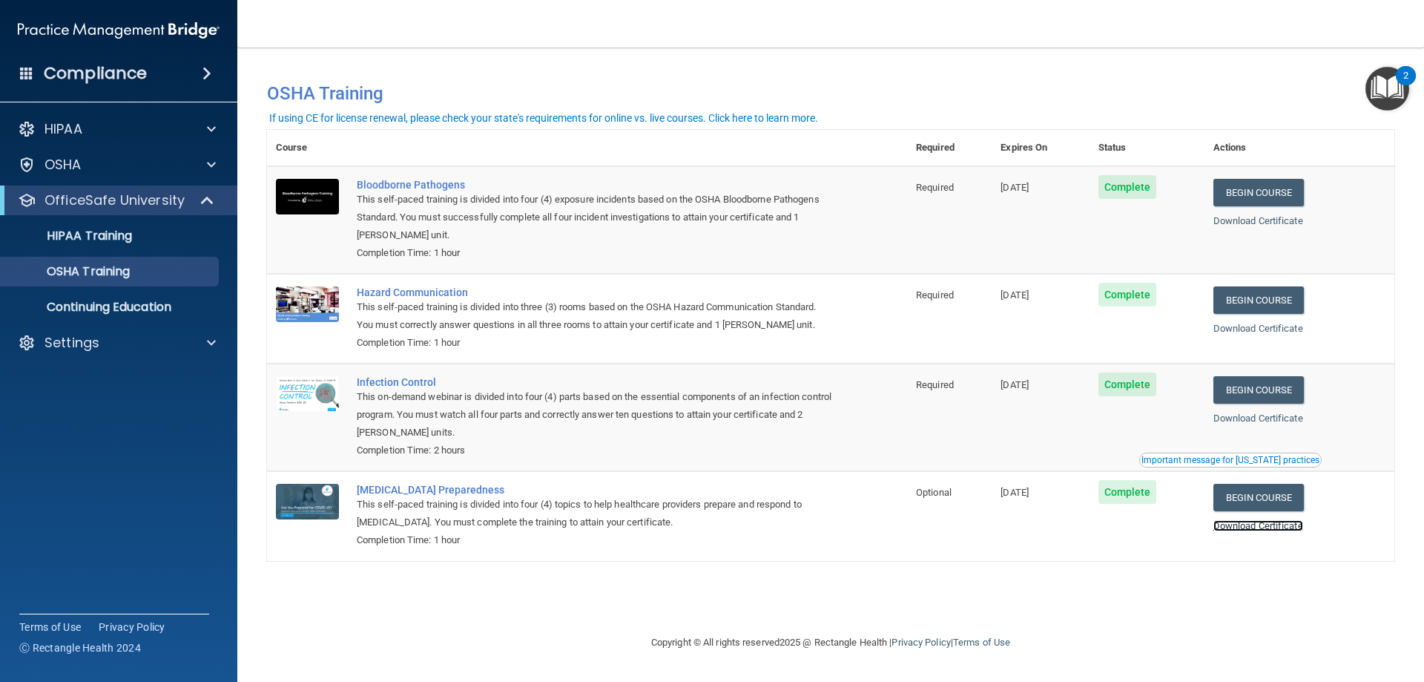
click at [1297, 531] on link "Download Certificate" at bounding box center [1259, 525] width 90 height 11
click at [134, 306] on p "Continuing Education" at bounding box center [111, 307] width 203 height 15
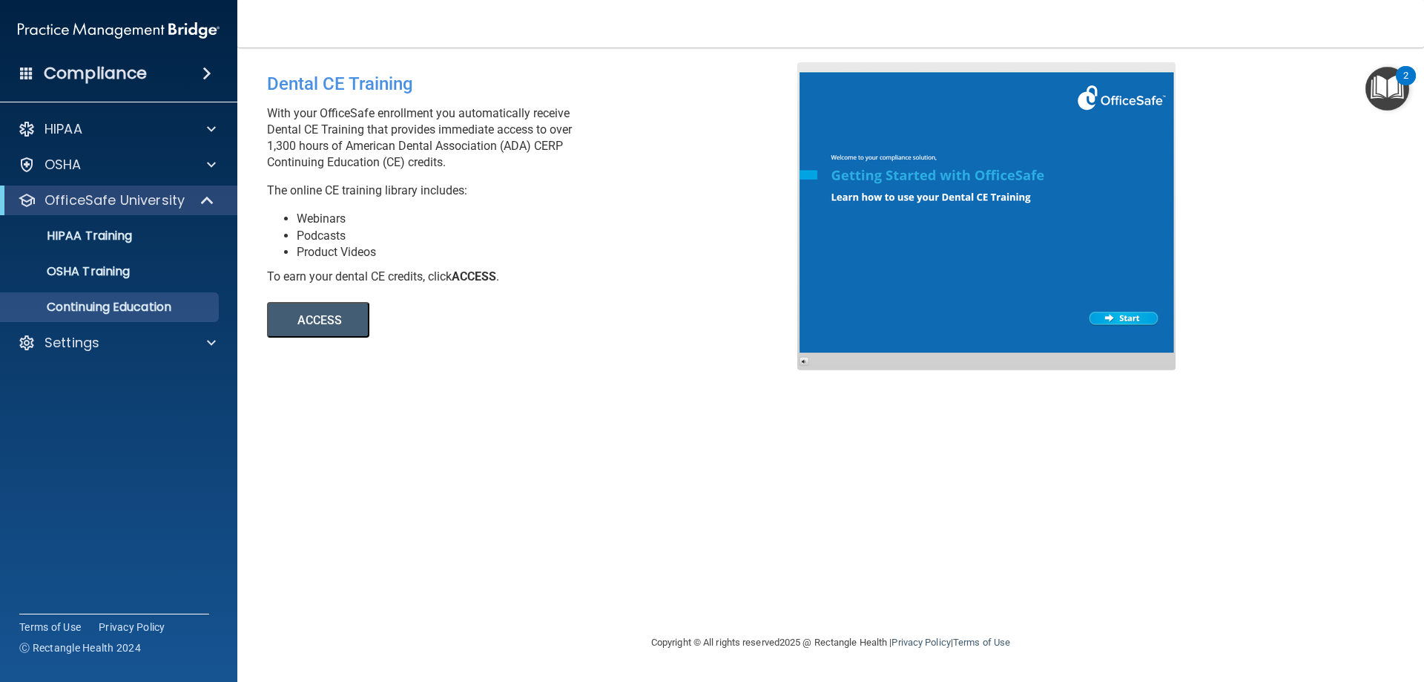
click at [323, 316] on button "ACCESS" at bounding box center [318, 320] width 102 height 36
